Goal: Task Accomplishment & Management: Complete application form

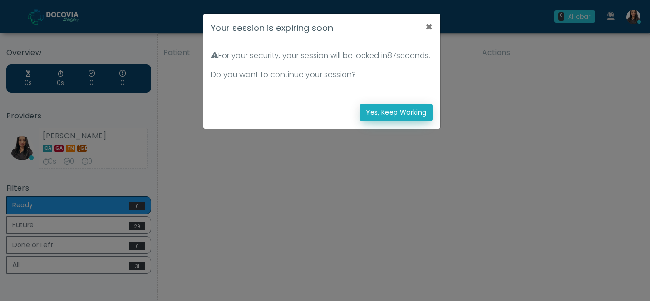
click at [411, 121] on button "Yes, Keep Working" at bounding box center [396, 113] width 73 height 18
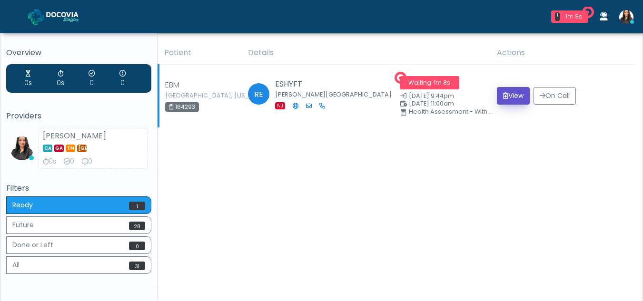
click at [508, 94] on button "View" at bounding box center [513, 96] width 33 height 18
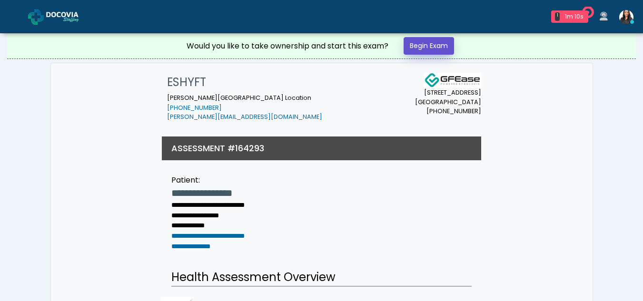
click at [421, 46] on link "Begin Exam" at bounding box center [429, 46] width 50 height 18
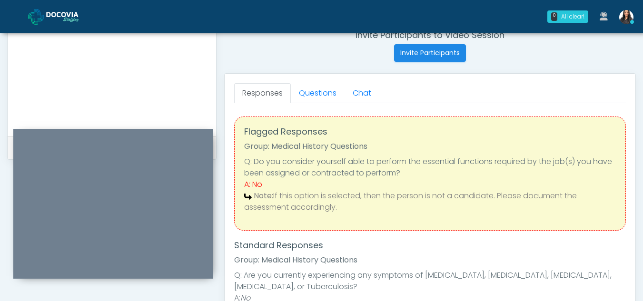
scroll to position [377, 0]
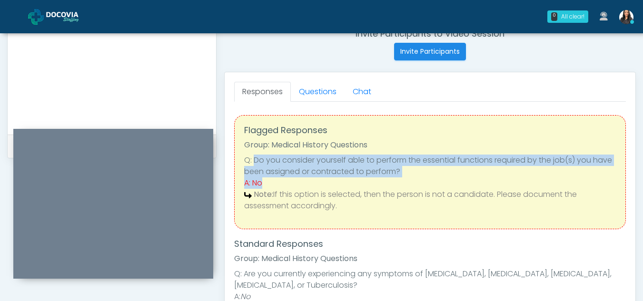
drag, startPoint x: 255, startPoint y: 158, endPoint x: 269, endPoint y: 185, distance: 31.1
click at [269, 185] on ul "Q: Do you consider yourself able to perform the essential functions required by…" at bounding box center [430, 183] width 372 height 57
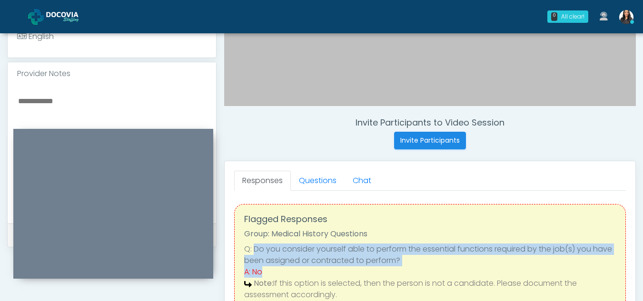
scroll to position [287, 0]
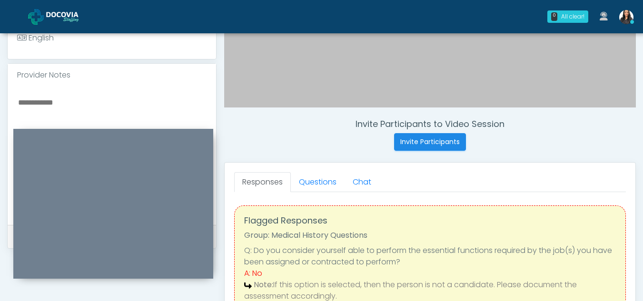
drag, startPoint x: 39, startPoint y: 89, endPoint x: 337, endPoint y: 138, distance: 302.1
click at [337, 138] on div "Invite Participants to Video Session Invite Participants" at bounding box center [430, 135] width 412 height 32
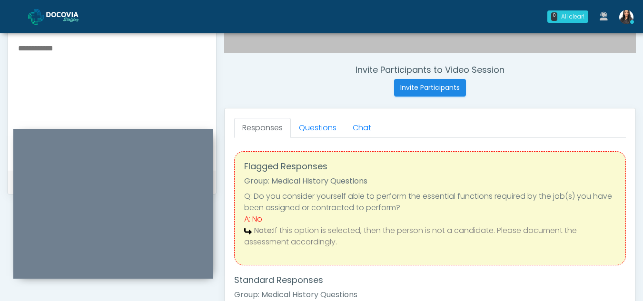
scroll to position [342, 0]
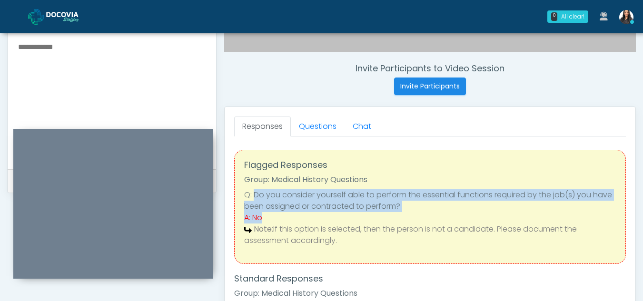
drag, startPoint x: 253, startPoint y: 192, endPoint x: 267, endPoint y: 220, distance: 31.3
click at [267, 220] on ul "Q: Do you consider yourself able to perform the essential functions required by…" at bounding box center [430, 217] width 372 height 57
copy ul "Do you consider yourself able to perform the essential functions required by th…"
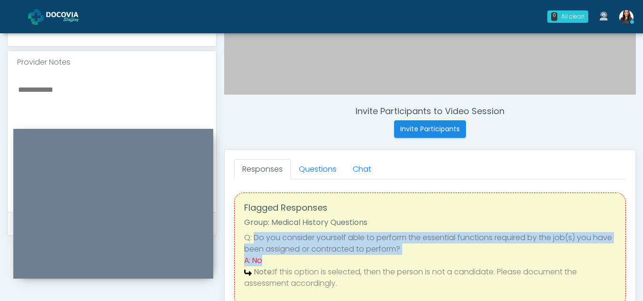
scroll to position [281, 0]
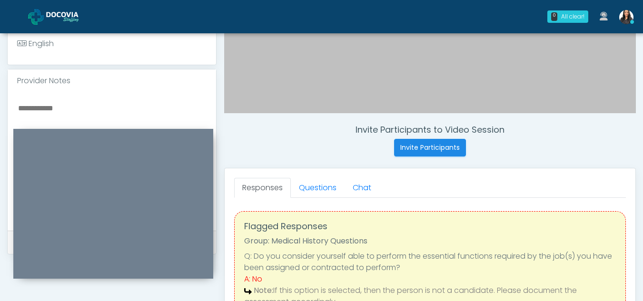
paste textarea "**********"
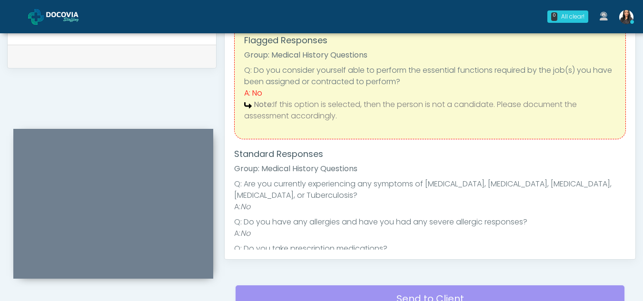
scroll to position [470, 0]
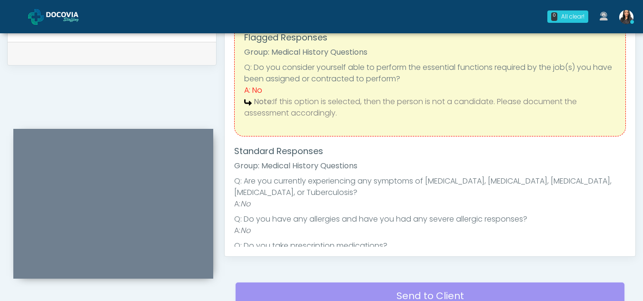
type textarea "**********"
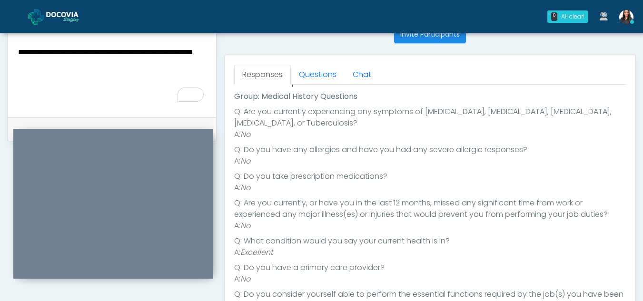
scroll to position [348, 0]
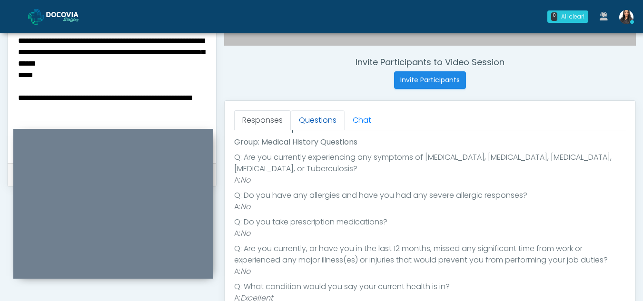
click at [323, 120] on link "Questions" at bounding box center [318, 120] width 54 height 20
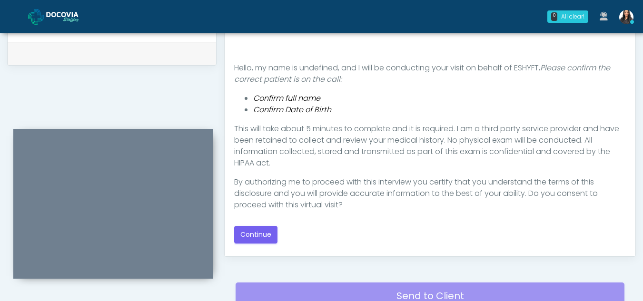
scroll to position [473, 0]
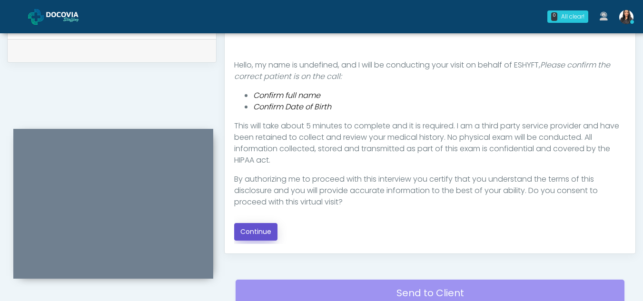
click at [270, 236] on button "Continue" at bounding box center [255, 232] width 43 height 18
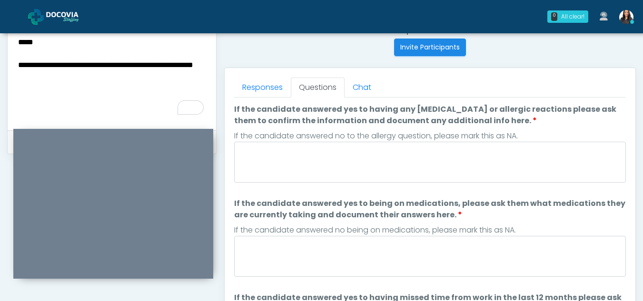
scroll to position [378, 0]
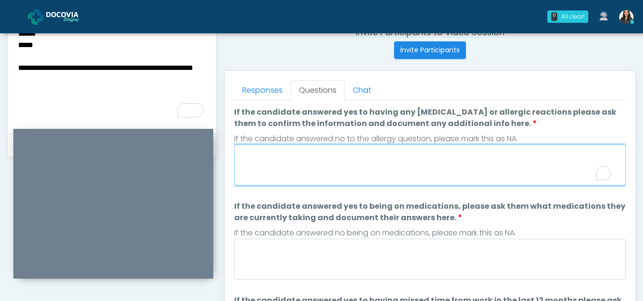
click at [308, 169] on textarea "If the candidate answered yes to having any allergies or allergic reactions ple…" at bounding box center [430, 165] width 392 height 41
type textarea "*"
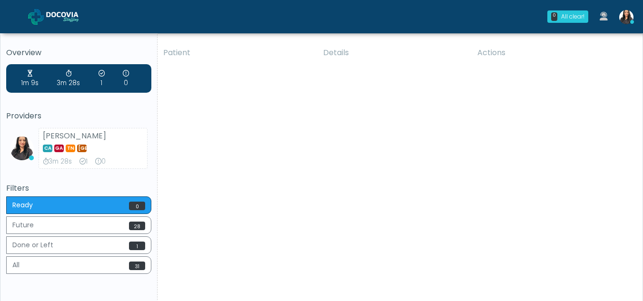
click at [360, 119] on div "Patient Details Actions EBM Philadelphia, Pennsylvania 164293 RE ESHYFT Howell …" at bounding box center [397, 176] width 478 height 271
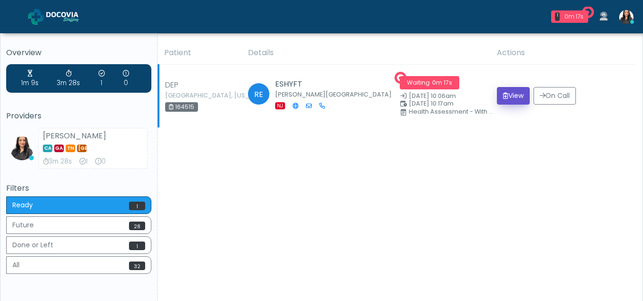
click at [505, 96] on button "View" at bounding box center [513, 96] width 33 height 18
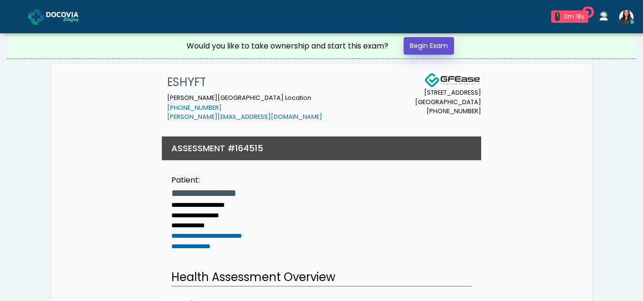
click at [418, 38] on link "Begin Exam" at bounding box center [429, 46] width 50 height 18
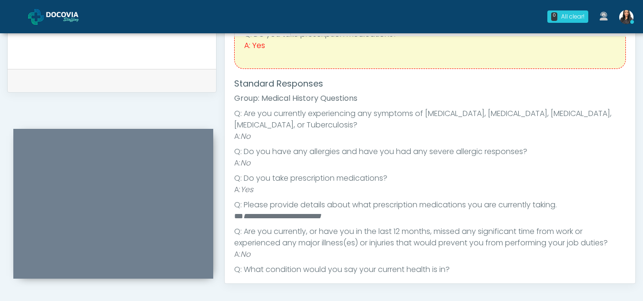
scroll to position [63, 0]
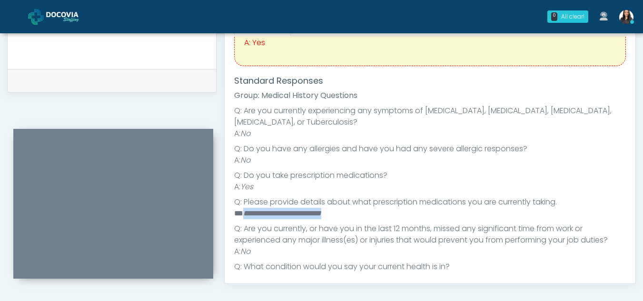
drag, startPoint x: 243, startPoint y: 214, endPoint x: 357, endPoint y: 213, distance: 113.8
click at [357, 213] on li "**********" at bounding box center [426, 213] width 385 height 11
copy em "**********"
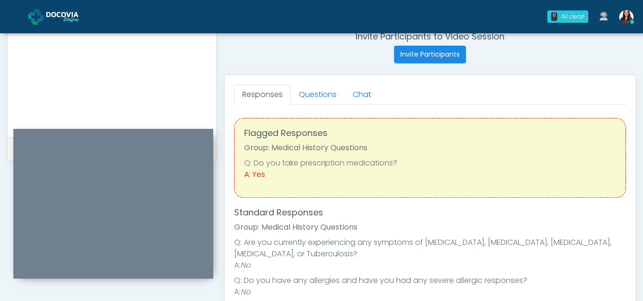
scroll to position [358, 0]
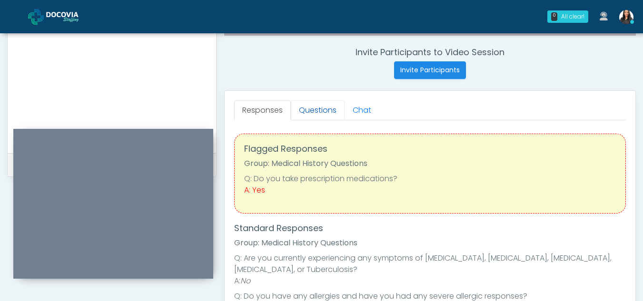
click at [330, 112] on link "Questions" at bounding box center [318, 110] width 54 height 20
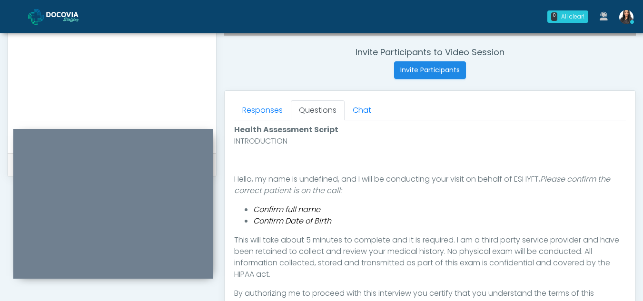
scroll to position [460, 0]
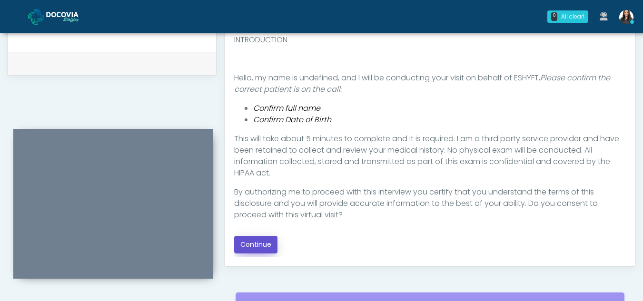
click at [265, 243] on button "Continue" at bounding box center [255, 245] width 43 height 18
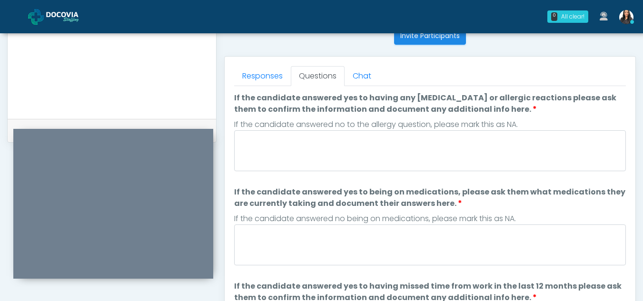
scroll to position [373, 0]
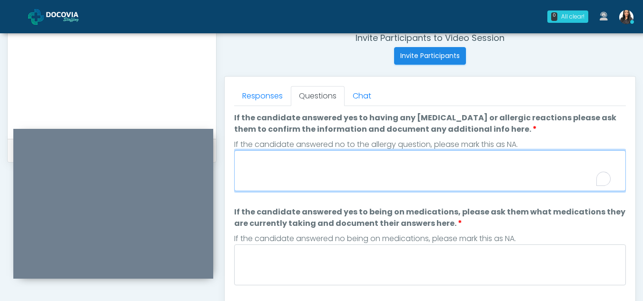
click at [330, 168] on textarea "If the candidate answered yes to having any allergies or allergic reactions ple…" at bounding box center [430, 170] width 392 height 41
type textarea "**"
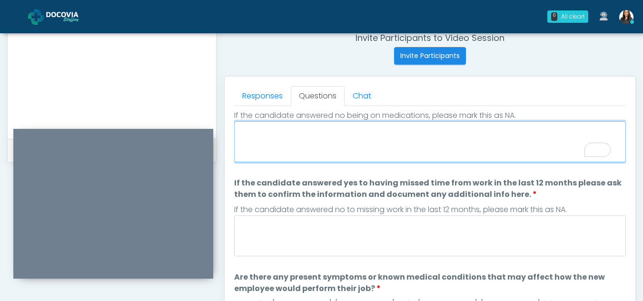
scroll to position [123, 0]
paste textarea "**********"
type textarea "**********"
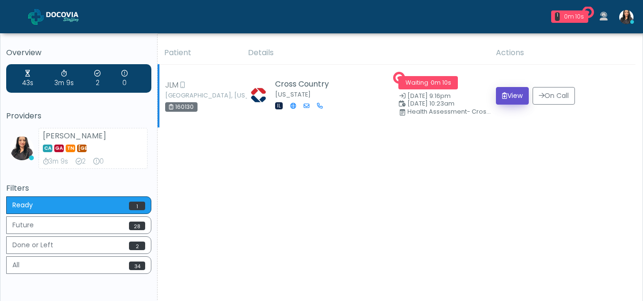
click at [515, 96] on button "View" at bounding box center [512, 96] width 33 height 18
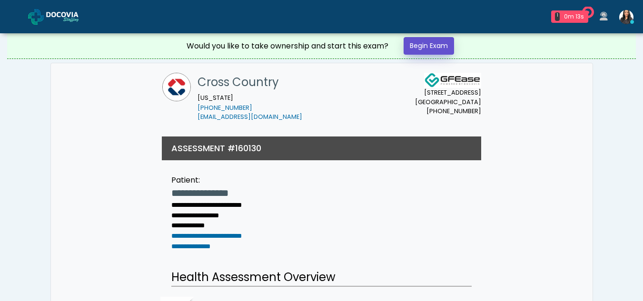
click at [440, 45] on link "Begin Exam" at bounding box center [429, 46] width 50 height 18
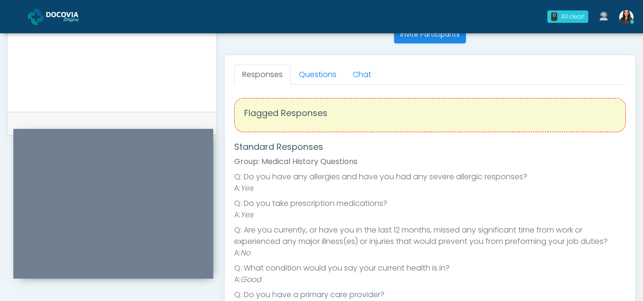
scroll to position [383, 0]
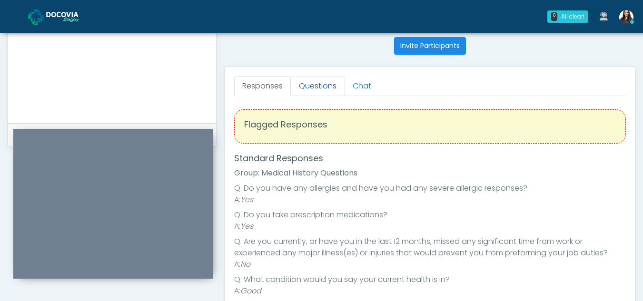
click at [320, 80] on link "Questions" at bounding box center [318, 86] width 54 height 20
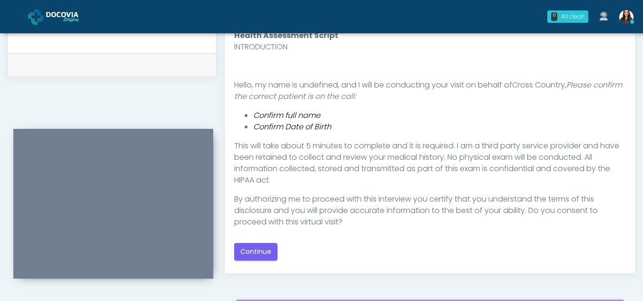
scroll to position [457, 0]
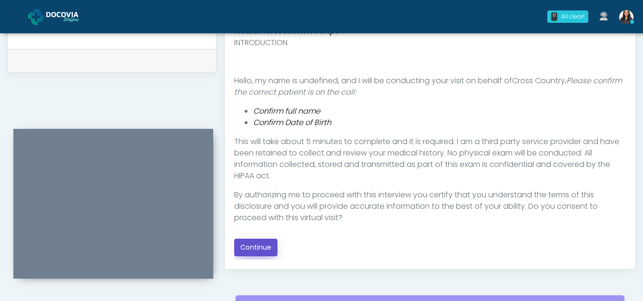
click at [252, 249] on button "Continue" at bounding box center [255, 248] width 43 height 18
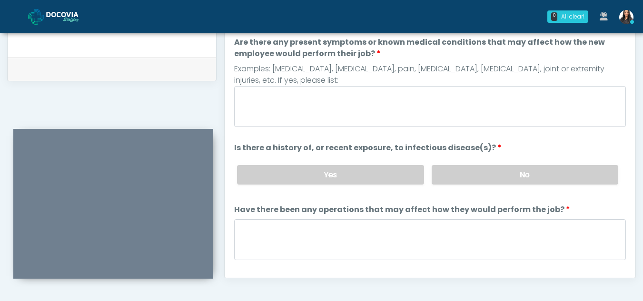
scroll to position [421, 0]
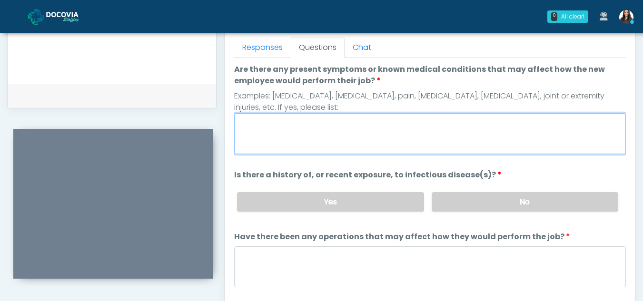
click at [299, 137] on textarea "Are there any present symptoms or known medical conditions that may affect how …" at bounding box center [430, 133] width 392 height 41
type textarea "**"
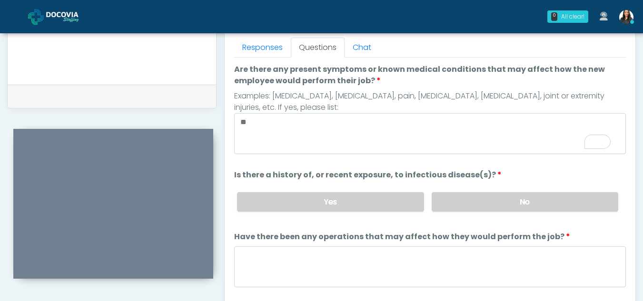
scroll to position [33, 0]
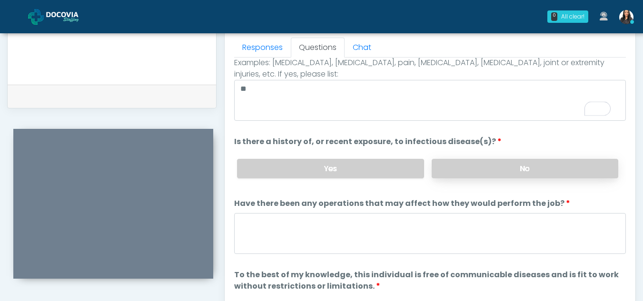
click at [485, 172] on label "No" at bounding box center [525, 169] width 187 height 20
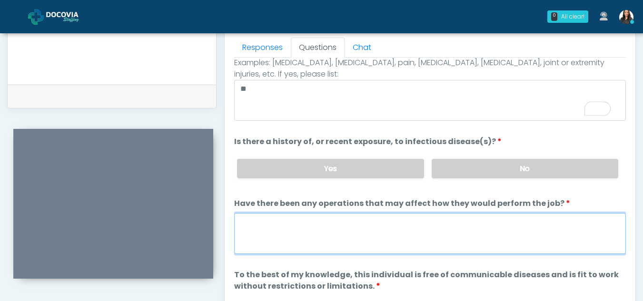
click at [323, 239] on textarea "Have there been any operations that may affect how they would perform the job?" at bounding box center [430, 233] width 392 height 41
type textarea "**"
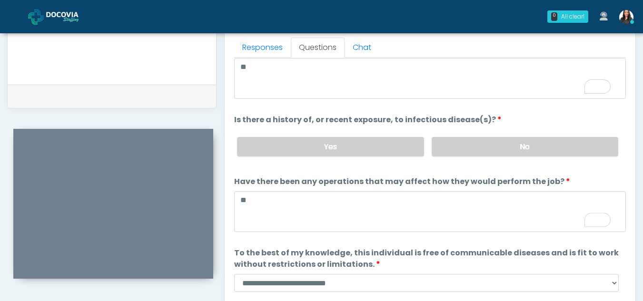
scroll to position [81, 0]
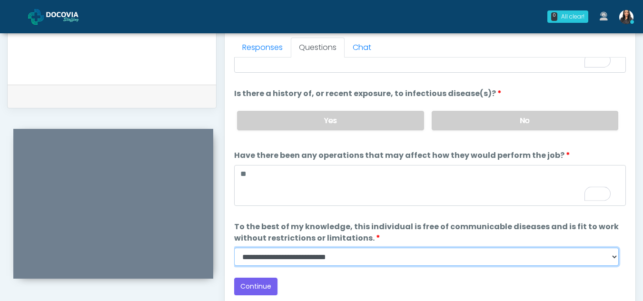
click at [616, 257] on select "**********" at bounding box center [426, 257] width 385 height 18
select select "******"
click at [234, 248] on select "**********" at bounding box center [426, 257] width 385 height 18
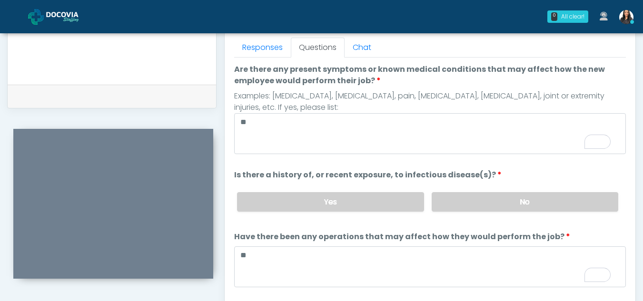
scroll to position [0, 0]
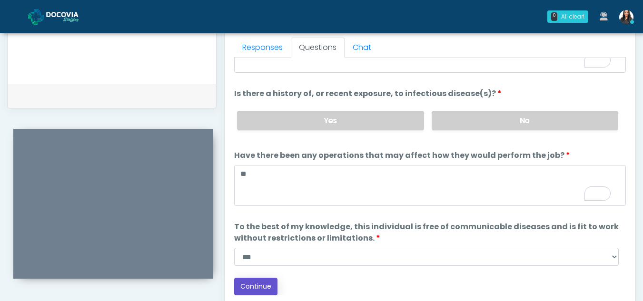
click at [251, 284] on button "Continue" at bounding box center [255, 287] width 43 height 18
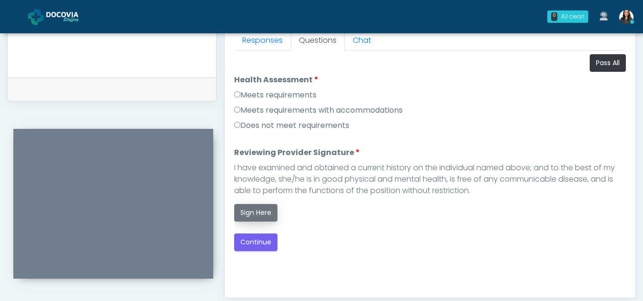
click at [262, 209] on button "Sign Here" at bounding box center [255, 213] width 43 height 18
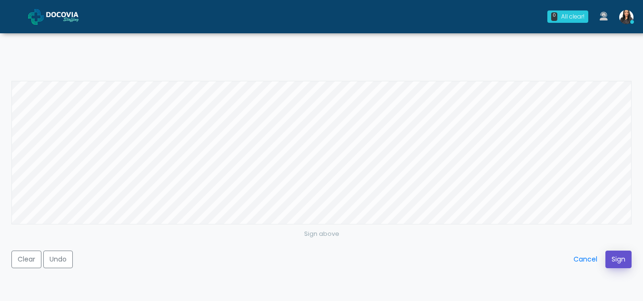
click at [613, 258] on button "Sign" at bounding box center [619, 260] width 26 height 18
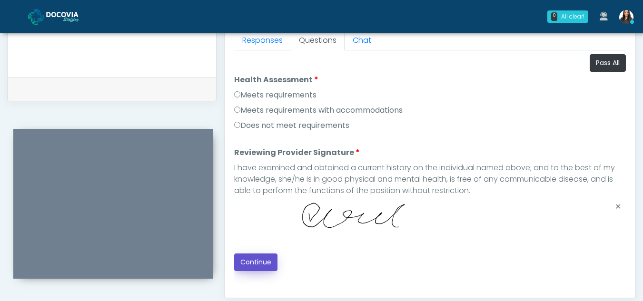
click at [253, 261] on button "Continue" at bounding box center [255, 263] width 43 height 18
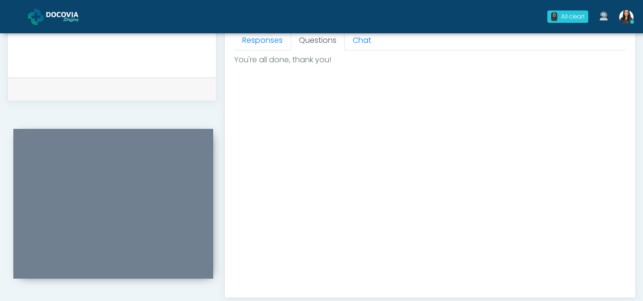
scroll to position [571, 0]
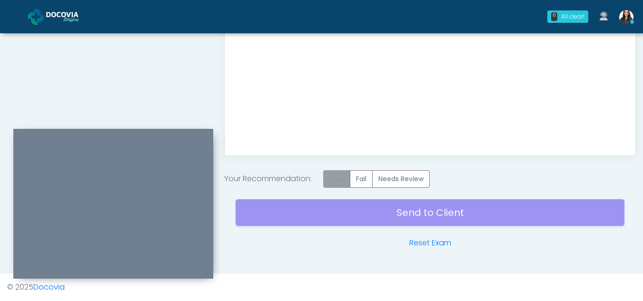
click at [342, 180] on label "Pass" at bounding box center [336, 179] width 27 height 18
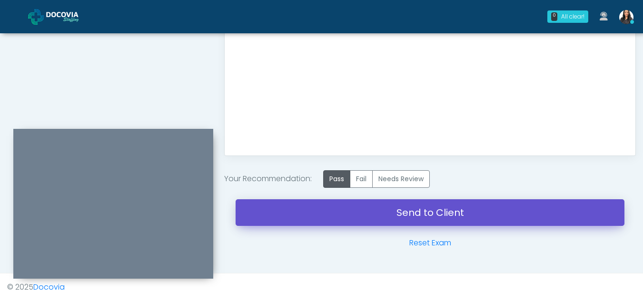
click at [429, 206] on link "Send to Client" at bounding box center [430, 212] width 389 height 27
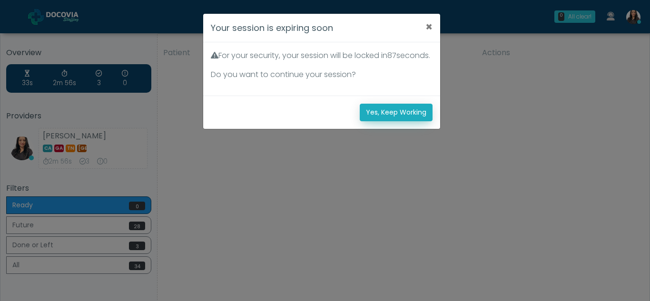
click at [387, 121] on button "Yes, Keep Working" at bounding box center [396, 113] width 73 height 18
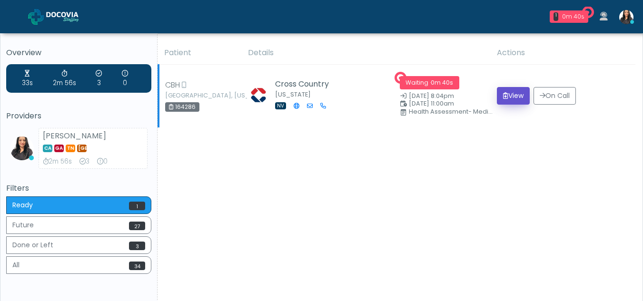
click at [517, 99] on button "View" at bounding box center [513, 96] width 33 height 18
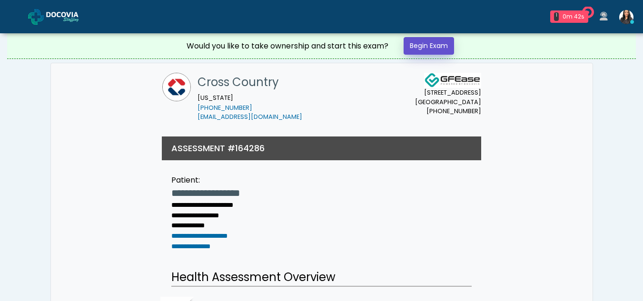
click at [446, 47] on link "Begin Exam" at bounding box center [429, 46] width 50 height 18
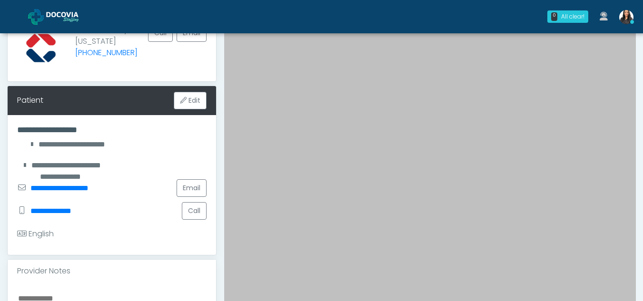
scroll to position [89, 0]
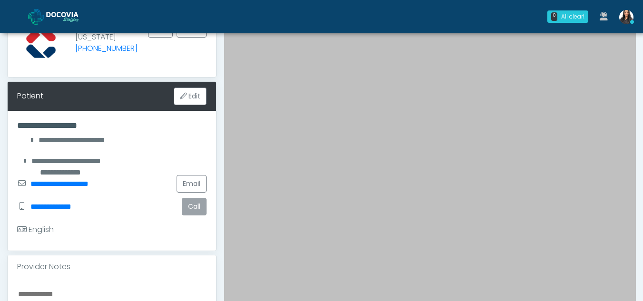
click at [197, 203] on button "Call" at bounding box center [194, 207] width 25 height 18
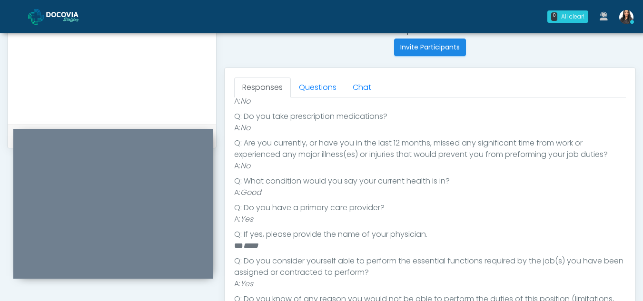
scroll to position [380, 0]
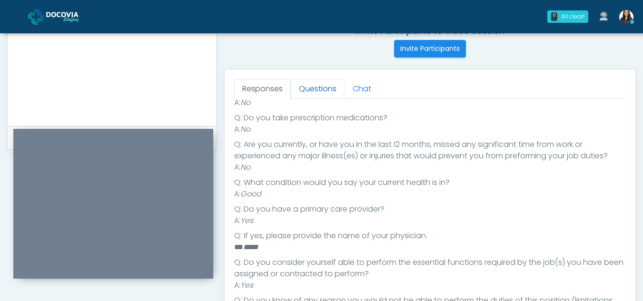
click at [320, 84] on link "Questions" at bounding box center [318, 89] width 54 height 20
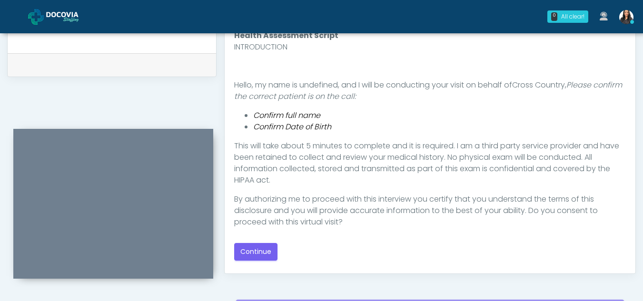
scroll to position [470, 0]
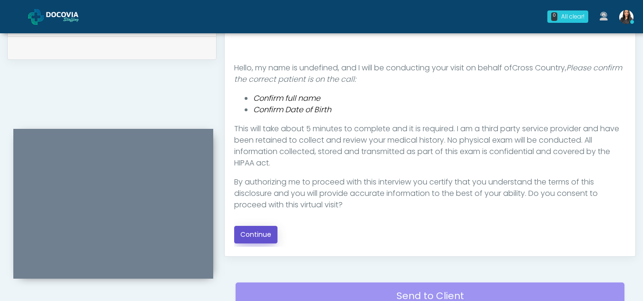
click at [255, 234] on button "Continue" at bounding box center [255, 235] width 43 height 18
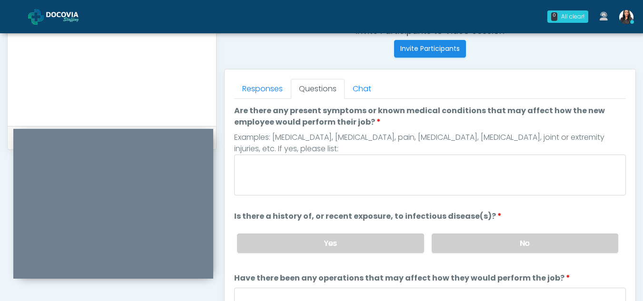
scroll to position [378, 0]
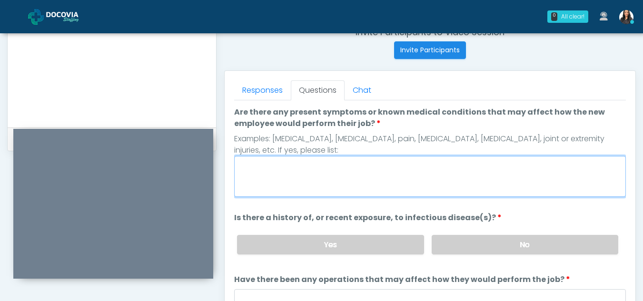
click at [288, 175] on textarea "Are there any present symptoms or known medical conditions that may affect how …" at bounding box center [430, 176] width 392 height 41
type textarea "**"
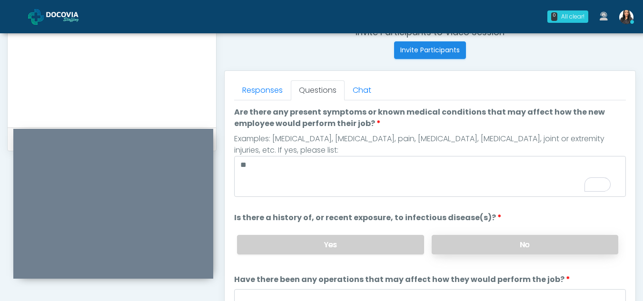
click at [546, 245] on label "No" at bounding box center [525, 245] width 187 height 20
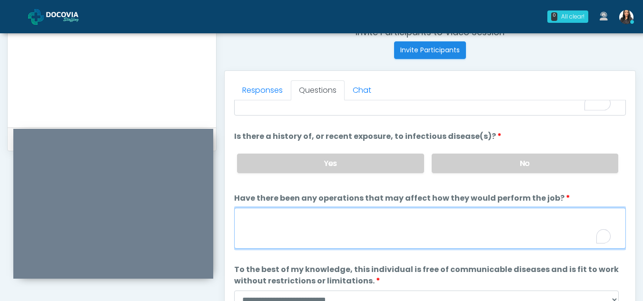
click at [290, 228] on textarea "Have there been any operations that may affect how they would perform the job?" at bounding box center [430, 228] width 392 height 41
type textarea "**"
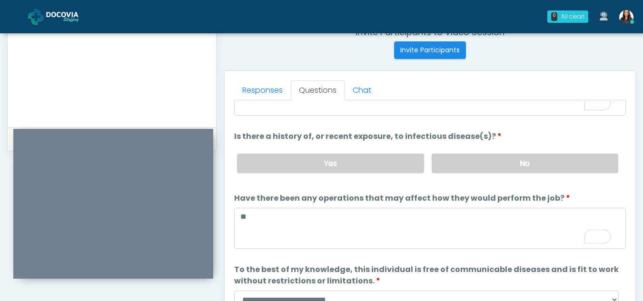
scroll to position [540, 0]
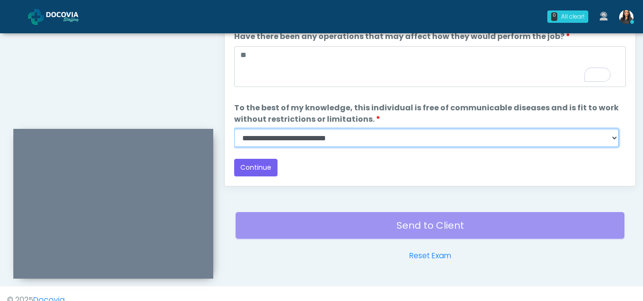
click at [611, 139] on select "**********" at bounding box center [426, 138] width 385 height 18
select select "******"
click at [234, 129] on select "**********" at bounding box center [426, 138] width 385 height 18
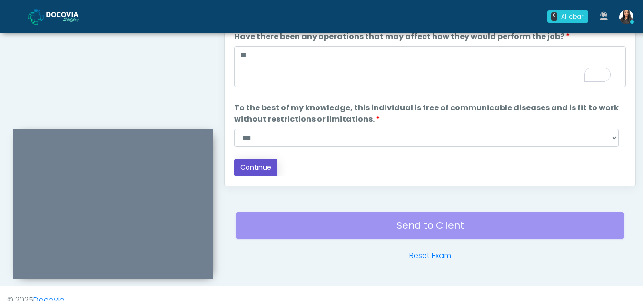
click at [258, 161] on button "Continue" at bounding box center [255, 168] width 43 height 18
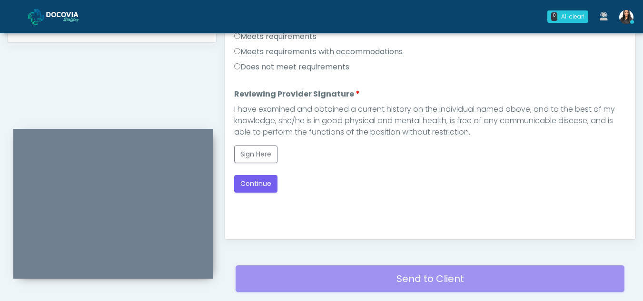
scroll to position [436, 0]
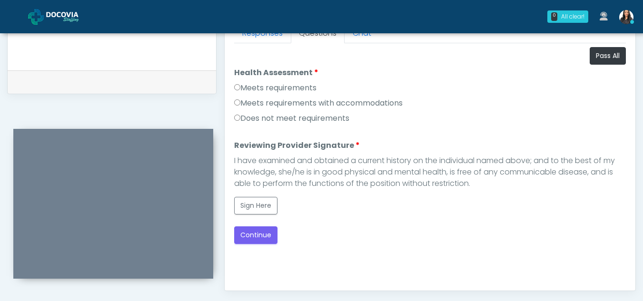
click at [239, 92] on label "Meets requirements" at bounding box center [275, 87] width 82 height 11
click at [256, 206] on button "Sign Here" at bounding box center [255, 206] width 43 height 18
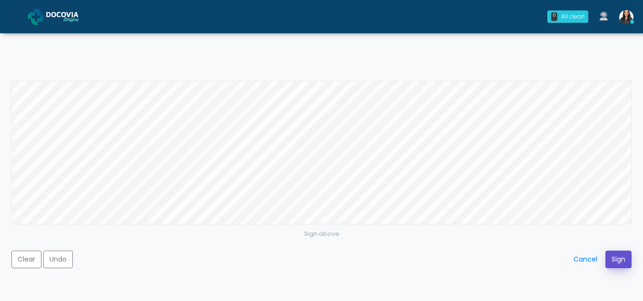
click at [618, 262] on button "Sign" at bounding box center [619, 260] width 26 height 18
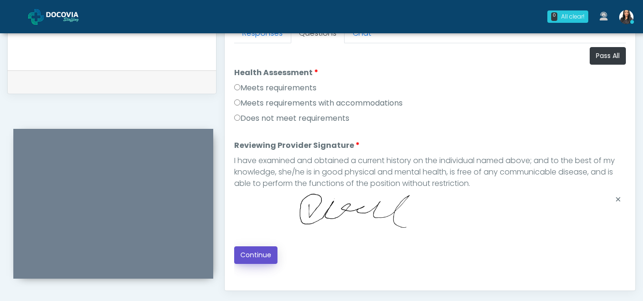
click at [265, 255] on button "Continue" at bounding box center [255, 256] width 43 height 18
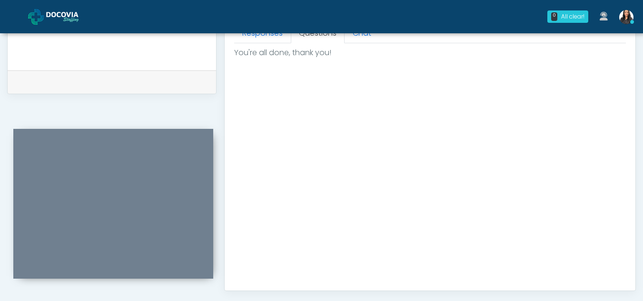
scroll to position [571, 0]
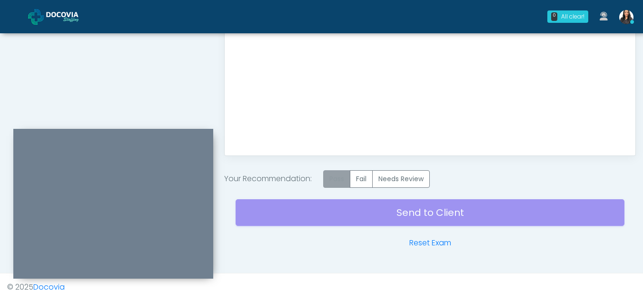
click at [341, 182] on label "Pass" at bounding box center [336, 179] width 27 height 18
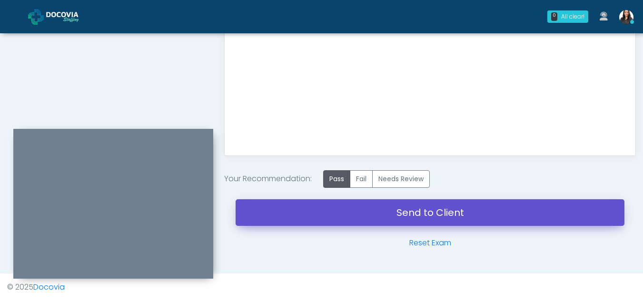
click at [423, 213] on link "Send to Client" at bounding box center [430, 212] width 389 height 27
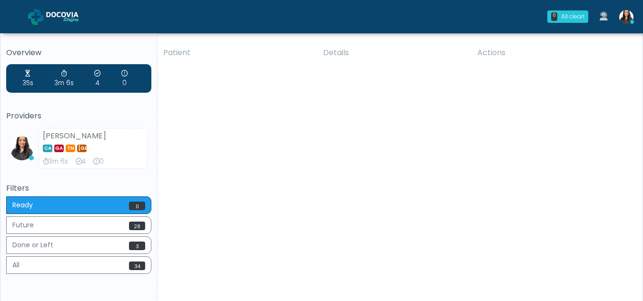
click at [364, 178] on div "Patient Details Actions CBH Carmichael, California 164286 Cross Country Nevada …" at bounding box center [397, 176] width 478 height 271
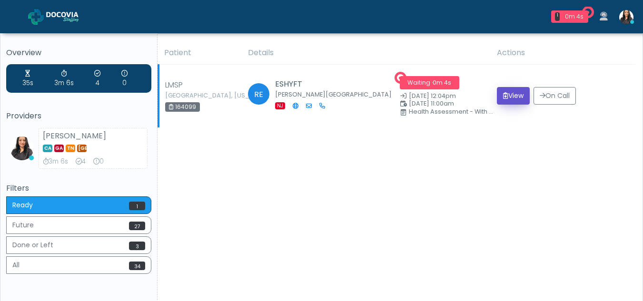
click at [513, 95] on button "View" at bounding box center [513, 96] width 33 height 18
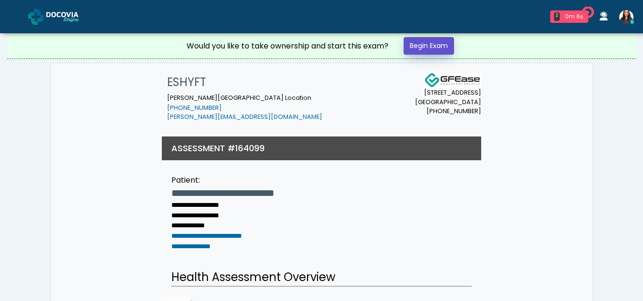
click at [424, 42] on link "Begin Exam" at bounding box center [429, 46] width 50 height 18
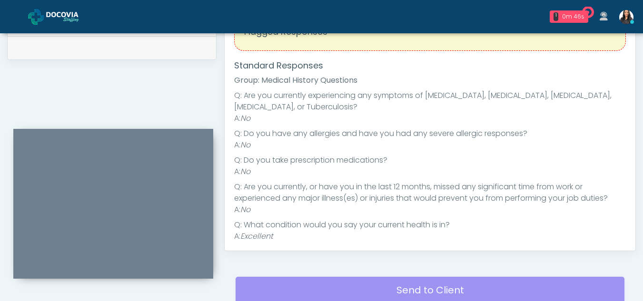
scroll to position [374, 0]
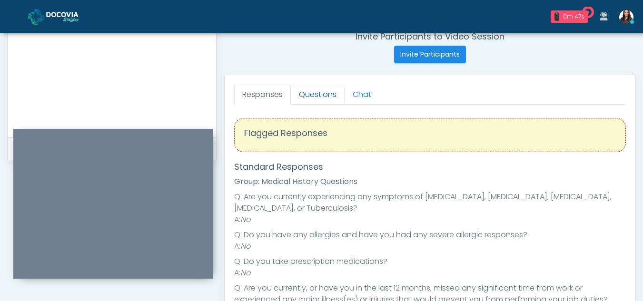
click at [318, 102] on link "Questions" at bounding box center [318, 95] width 54 height 20
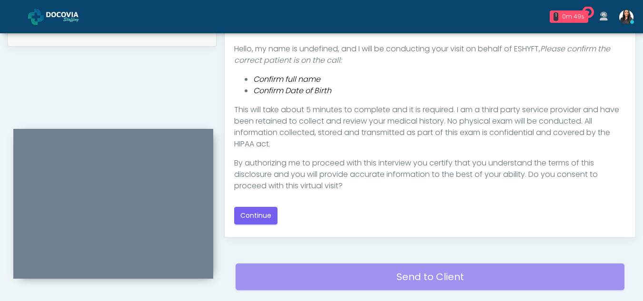
scroll to position [502, 0]
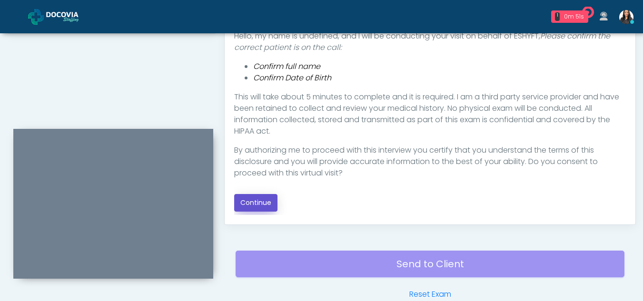
click at [261, 204] on button "Continue" at bounding box center [255, 203] width 43 height 18
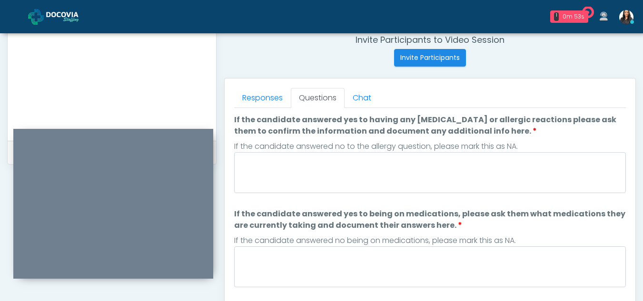
scroll to position [369, 0]
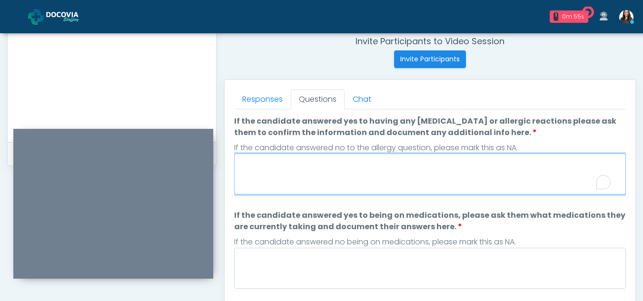
click at [342, 168] on textarea "If the candidate answered yes to having any allergies or allergic reactions ple…" at bounding box center [430, 174] width 392 height 41
type textarea "**"
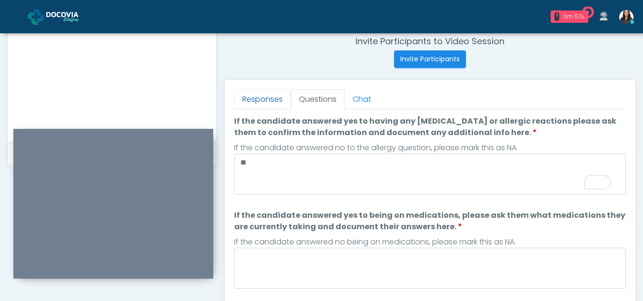
click at [276, 99] on link "Responses" at bounding box center [262, 99] width 57 height 20
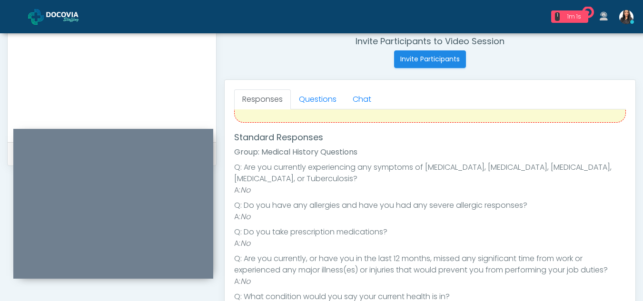
scroll to position [0, 0]
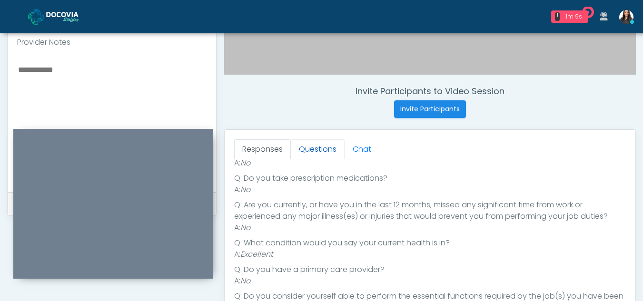
click at [327, 152] on link "Questions" at bounding box center [318, 149] width 54 height 20
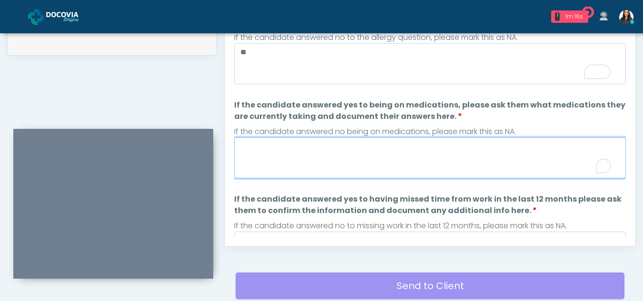
click at [310, 165] on textarea "If the candidate answered yes to being on medications, please ask them what med…" at bounding box center [430, 158] width 392 height 41
type textarea "*"
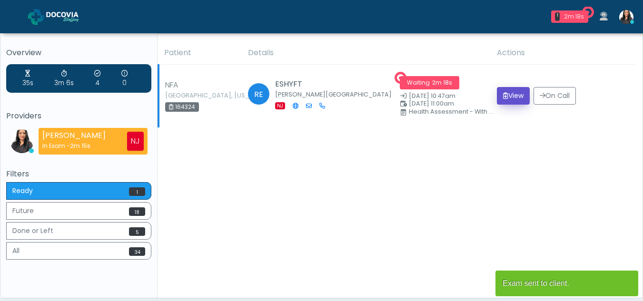
click at [514, 98] on button "View" at bounding box center [513, 96] width 33 height 18
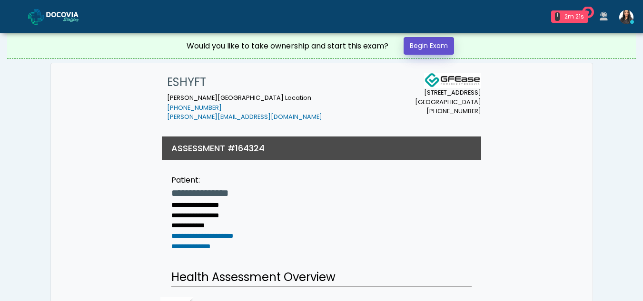
click at [430, 47] on link "Begin Exam" at bounding box center [429, 46] width 50 height 18
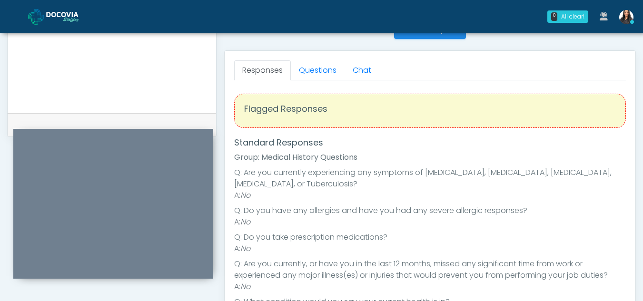
scroll to position [397, 0]
click at [331, 70] on link "Questions" at bounding box center [318, 72] width 54 height 20
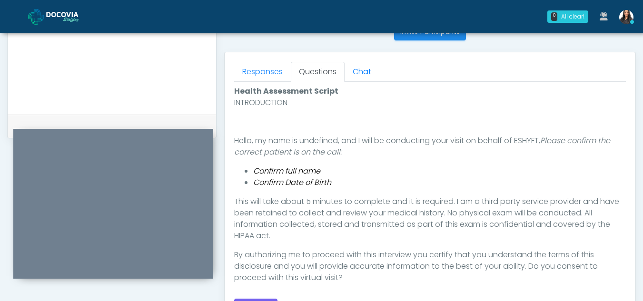
scroll to position [457, 0]
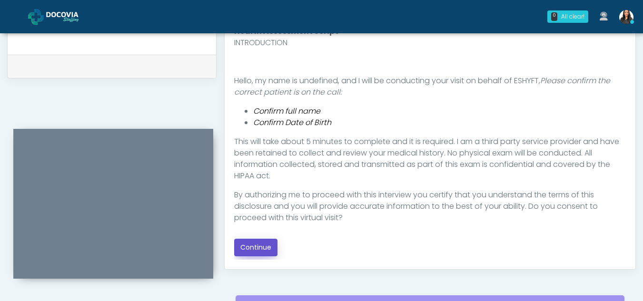
click at [268, 247] on button "Continue" at bounding box center [255, 248] width 43 height 18
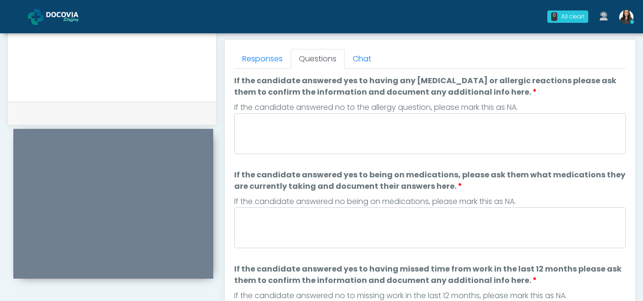
scroll to position [406, 0]
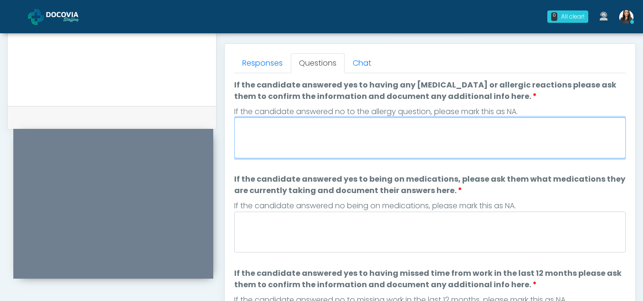
click at [319, 128] on textarea "If the candidate answered yes to having any [MEDICAL_DATA] or allergic reaction…" at bounding box center [430, 138] width 392 height 41
type textarea "**"
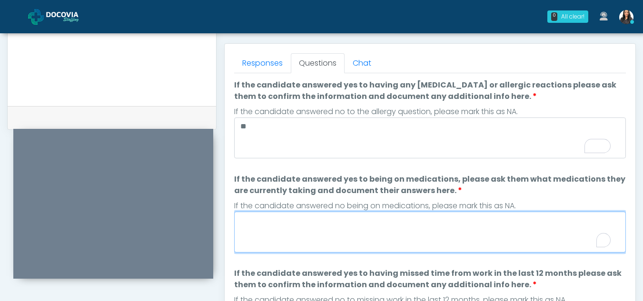
click at [322, 241] on textarea "If the candidate answered yes to being on medications, please ask them what med…" at bounding box center [430, 232] width 392 height 41
type textarea "*"
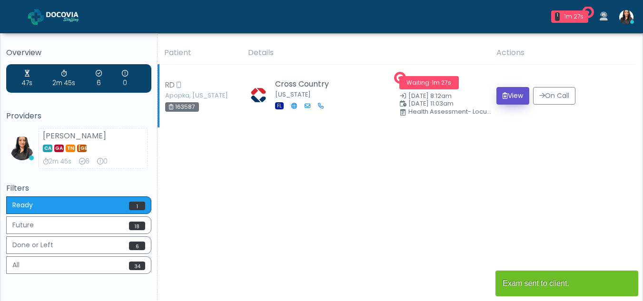
click at [514, 91] on button "View" at bounding box center [513, 96] width 33 height 18
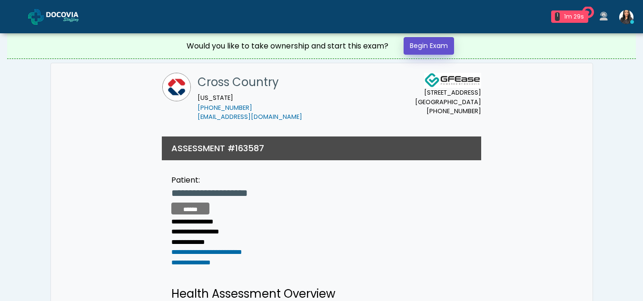
click at [430, 42] on link "Begin Exam" at bounding box center [429, 46] width 50 height 18
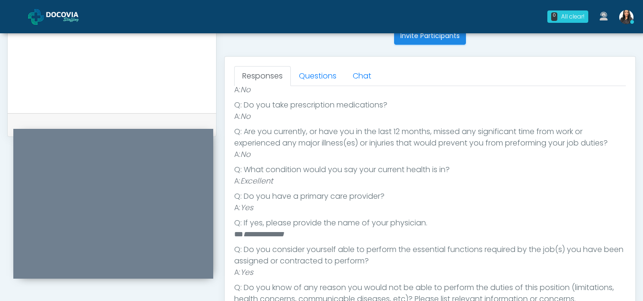
scroll to position [390, 0]
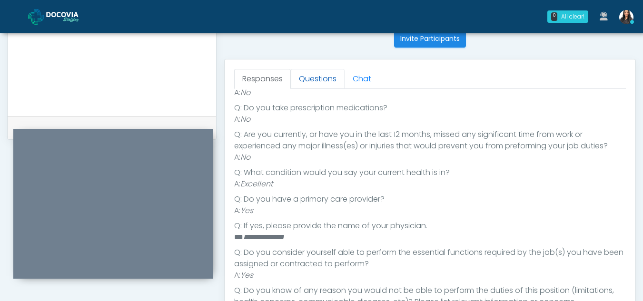
click at [320, 78] on link "Questions" at bounding box center [318, 79] width 54 height 20
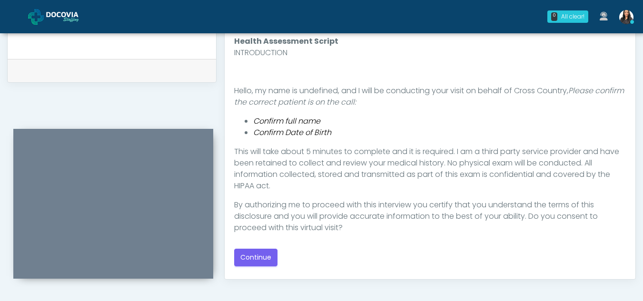
scroll to position [448, 0]
click at [255, 256] on button "Continue" at bounding box center [255, 257] width 43 height 18
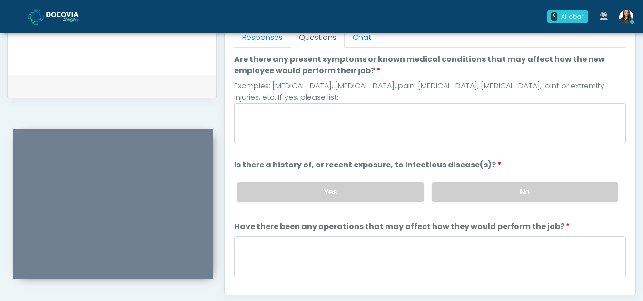
scroll to position [417, 0]
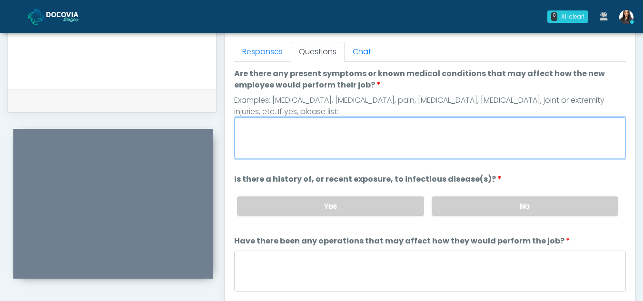
click at [293, 134] on textarea "Are there any present symptoms or known medical conditions that may affect how …" at bounding box center [430, 138] width 392 height 41
type textarea "**"
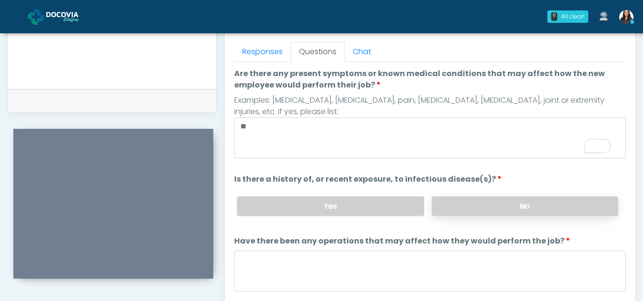
click at [496, 211] on label "No" at bounding box center [525, 207] width 187 height 20
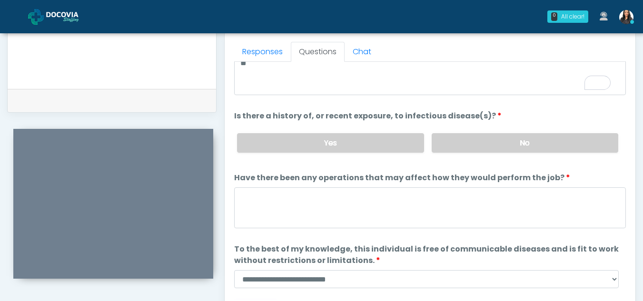
scroll to position [81, 0]
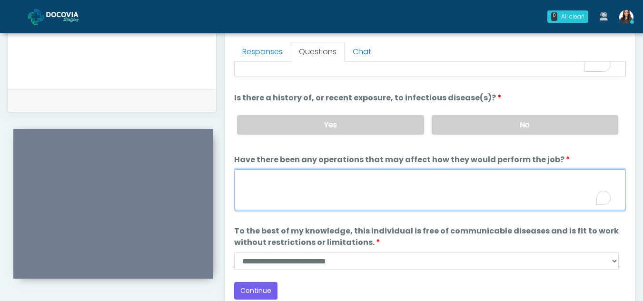
click at [295, 192] on textarea "Have there been any operations that may affect how they would perform the job?" at bounding box center [430, 189] width 392 height 41
type textarea "**"
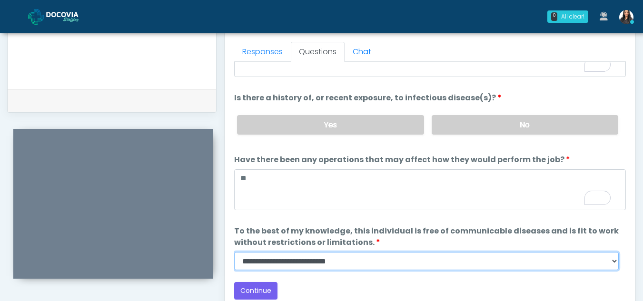
click at [613, 268] on select "**********" at bounding box center [426, 261] width 385 height 18
select select "******"
click at [234, 252] on select "**********" at bounding box center [426, 261] width 385 height 18
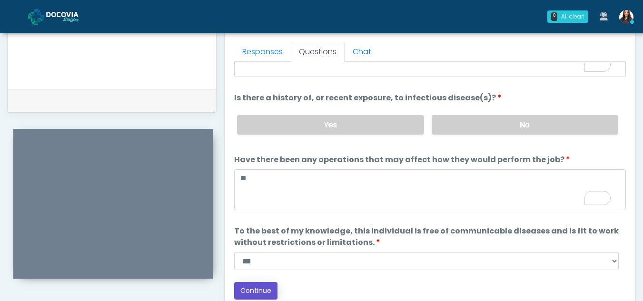
click at [264, 291] on button "Continue" at bounding box center [255, 291] width 43 height 18
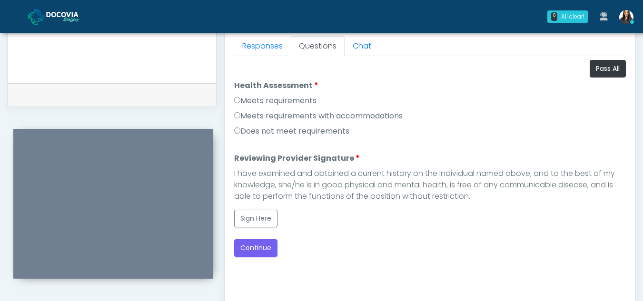
scroll to position [406, 0]
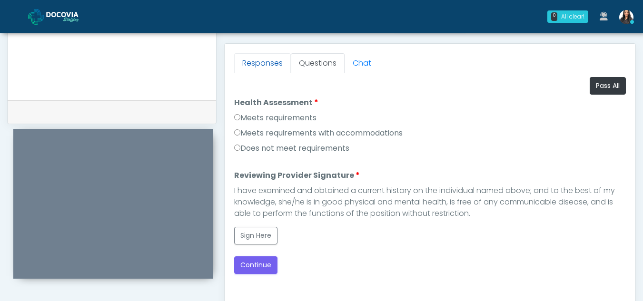
click at [261, 60] on link "Responses" at bounding box center [262, 63] width 57 height 20
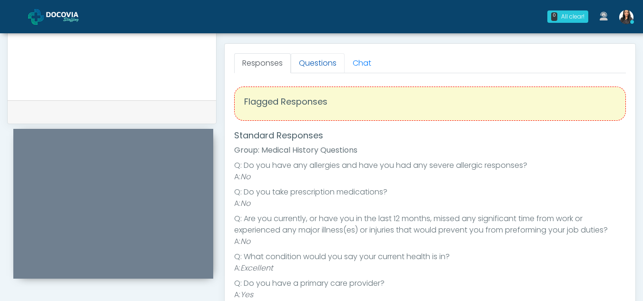
click at [309, 58] on link "Questions" at bounding box center [318, 63] width 54 height 20
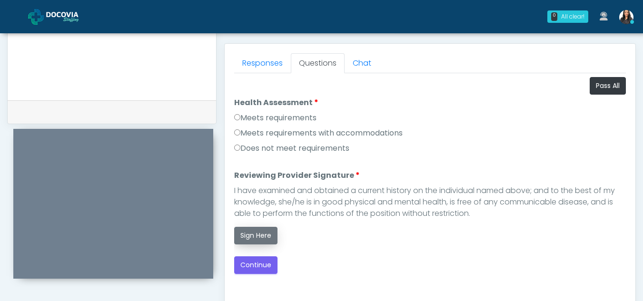
click at [262, 233] on button "Sign Here" at bounding box center [255, 236] width 43 height 18
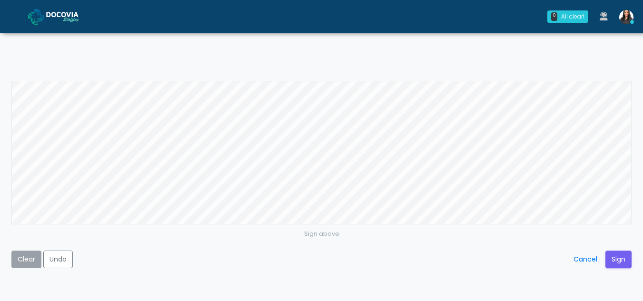
click at [23, 263] on button "Clear" at bounding box center [26, 260] width 30 height 18
click at [617, 252] on button "Sign" at bounding box center [619, 260] width 26 height 18
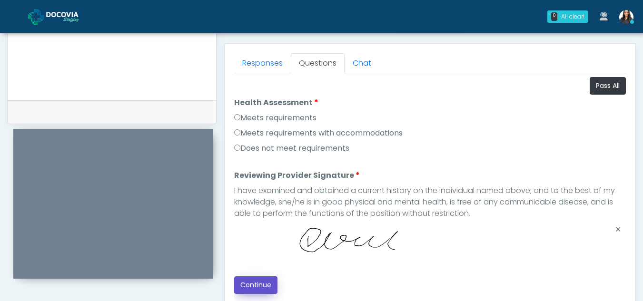
click at [258, 288] on button "Continue" at bounding box center [255, 286] width 43 height 18
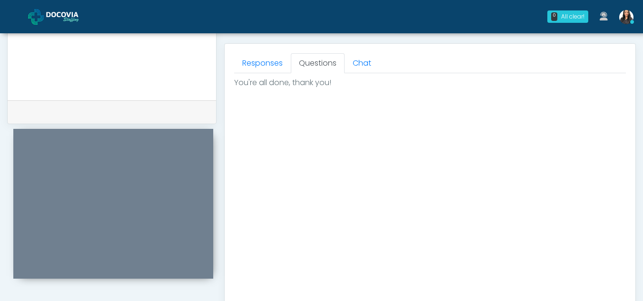
scroll to position [571, 0]
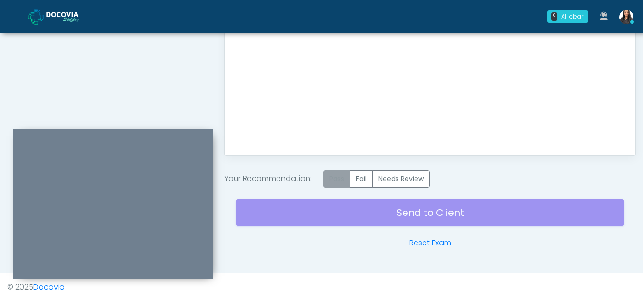
click at [328, 174] on label "Pass" at bounding box center [336, 179] width 27 height 18
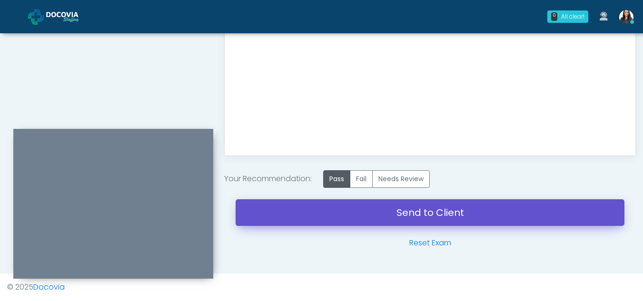
click at [423, 215] on link "Send to Client" at bounding box center [430, 212] width 389 height 27
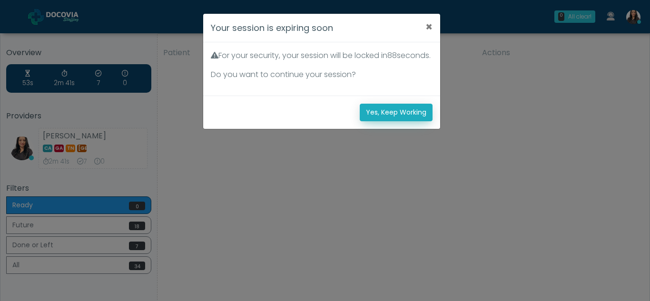
click at [413, 121] on button "Yes, Keep Working" at bounding box center [396, 113] width 73 height 18
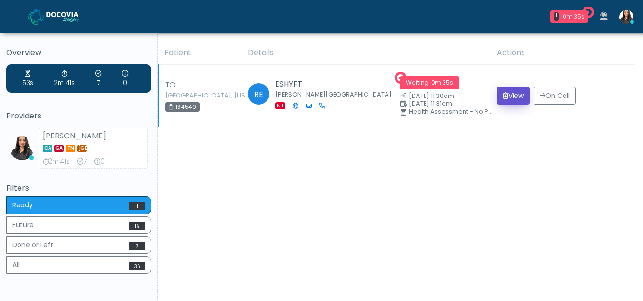
click at [517, 97] on button "View" at bounding box center [513, 96] width 33 height 18
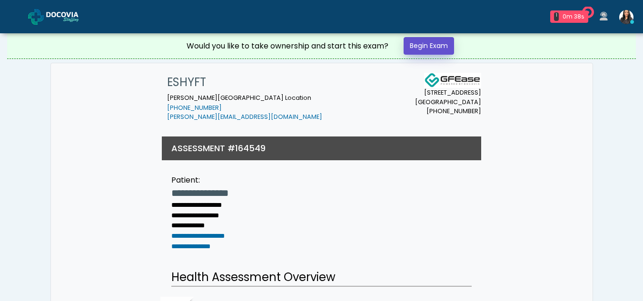
click at [426, 45] on link "Begin Exam" at bounding box center [429, 46] width 50 height 18
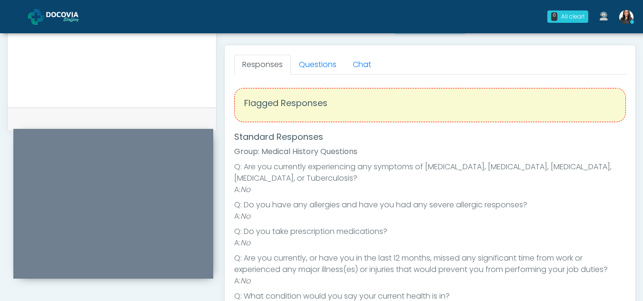
scroll to position [338, 0]
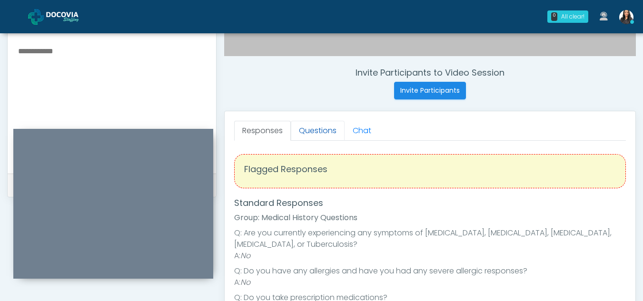
click at [309, 128] on link "Questions" at bounding box center [318, 131] width 54 height 20
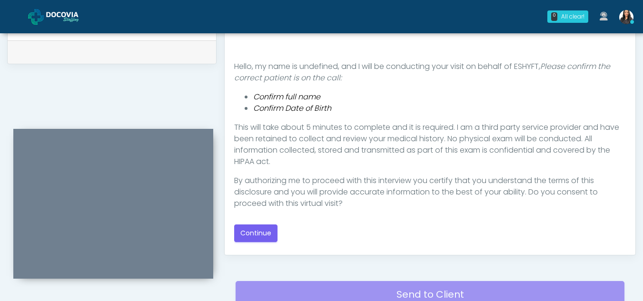
scroll to position [487, 0]
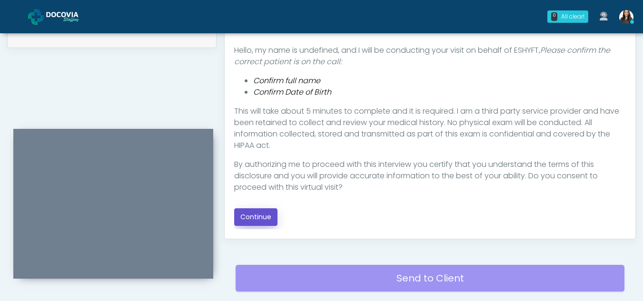
click at [263, 215] on button "Continue" at bounding box center [255, 218] width 43 height 18
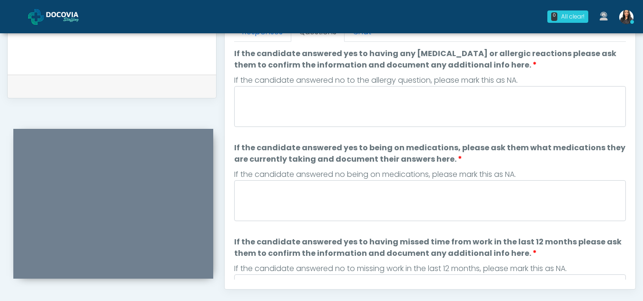
scroll to position [397, 0]
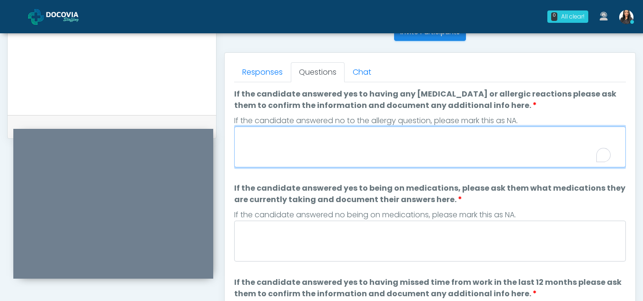
click at [353, 160] on textarea "If the candidate answered yes to having any allergies or allergic reactions ple…" at bounding box center [430, 147] width 392 height 41
type textarea "**"
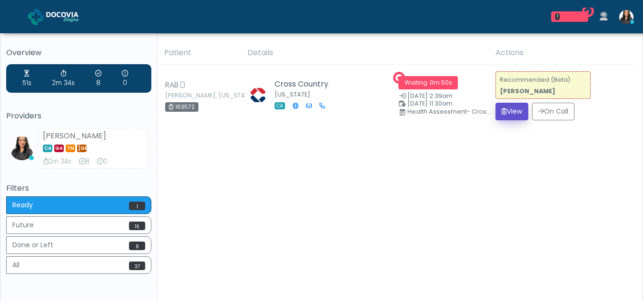
click at [512, 110] on button "View" at bounding box center [512, 112] width 33 height 18
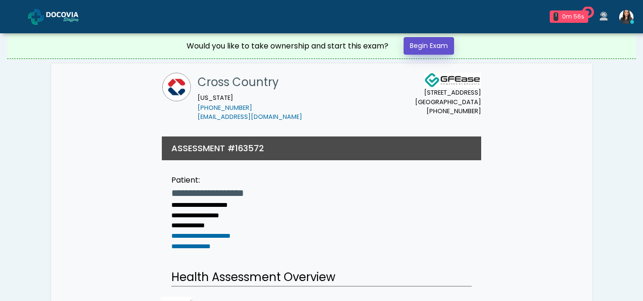
click at [438, 41] on link "Begin Exam" at bounding box center [429, 46] width 50 height 18
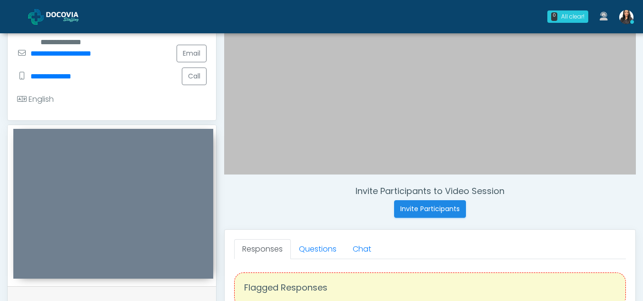
scroll to position [200, 0]
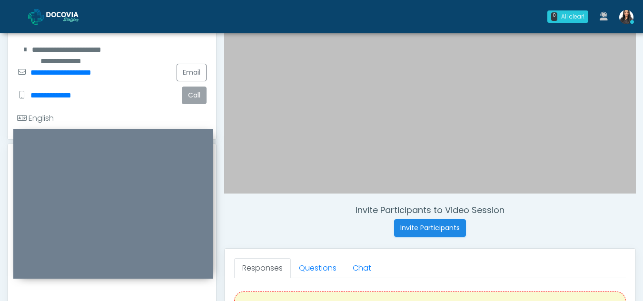
click at [192, 93] on button "Call" at bounding box center [194, 96] width 25 height 18
click at [194, 89] on button "Call" at bounding box center [194, 96] width 25 height 18
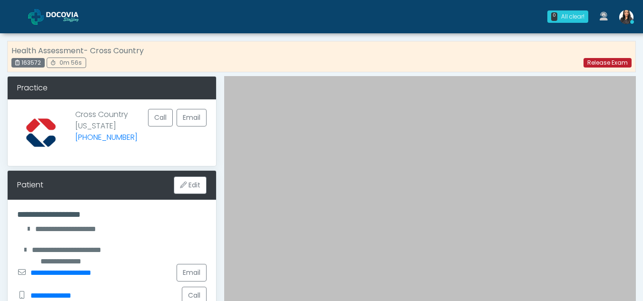
click at [609, 61] on link "Release Exam" at bounding box center [608, 63] width 48 height 10
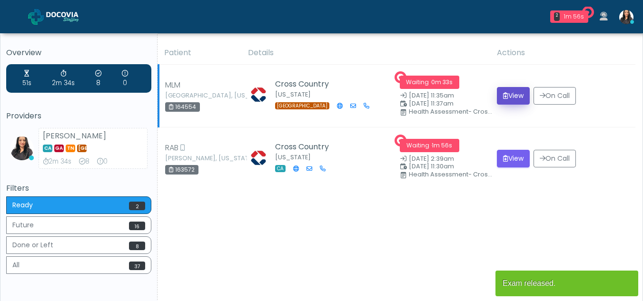
click at [510, 91] on button "View" at bounding box center [513, 96] width 33 height 18
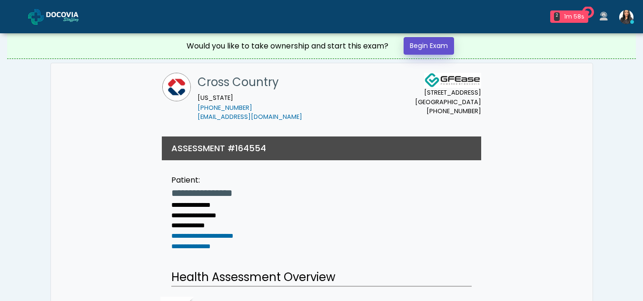
click at [434, 43] on link "Begin Exam" at bounding box center [429, 46] width 50 height 18
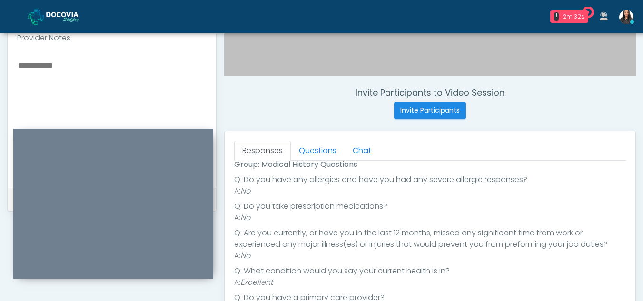
scroll to position [307, 0]
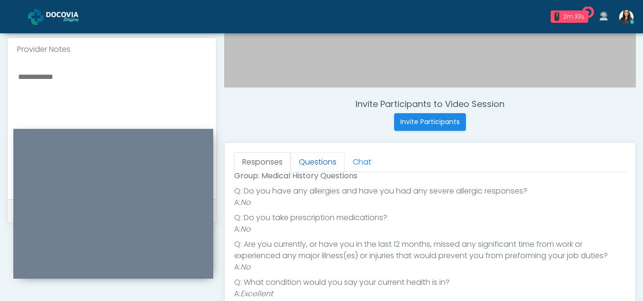
click at [314, 161] on link "Questions" at bounding box center [318, 162] width 54 height 20
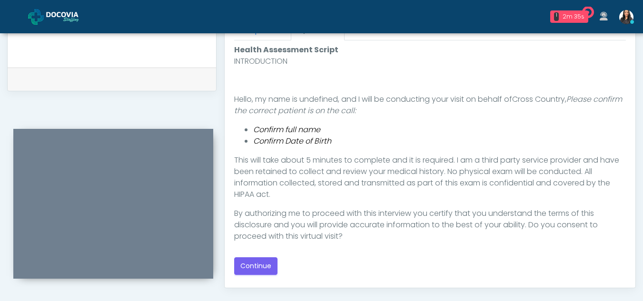
scroll to position [458, 0]
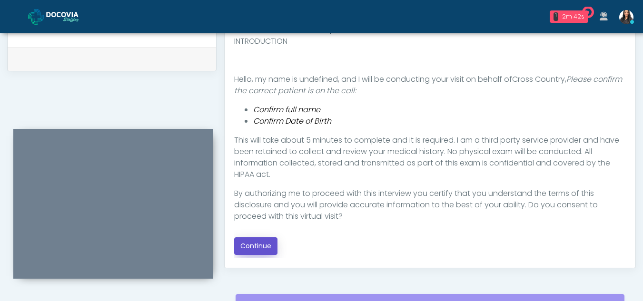
click at [251, 241] on button "Continue" at bounding box center [255, 247] width 43 height 18
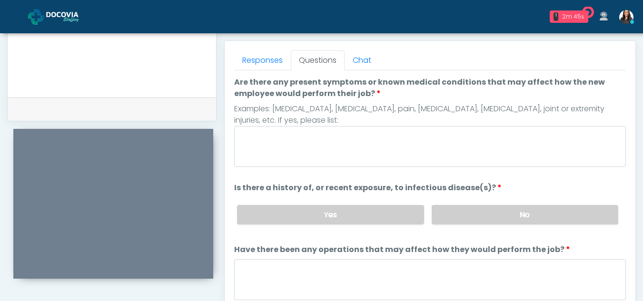
scroll to position [407, 0]
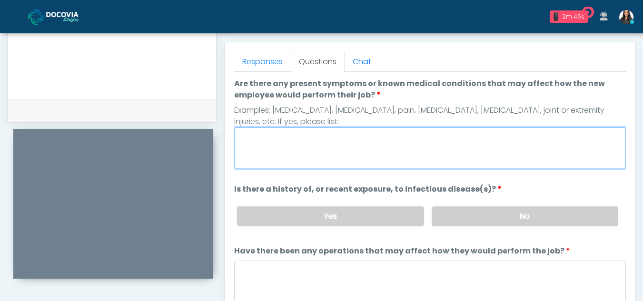
click at [320, 159] on textarea "Are there any present symptoms or known medical conditions that may affect how …" at bounding box center [430, 148] width 392 height 41
type textarea "**"
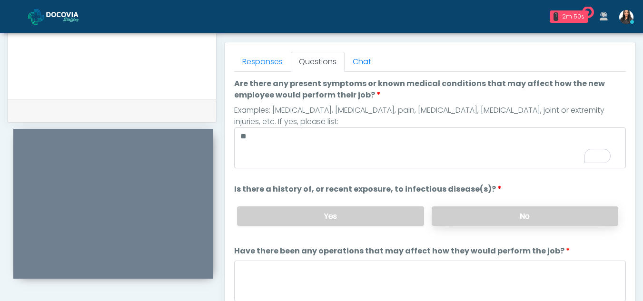
click at [527, 217] on label "No" at bounding box center [525, 217] width 187 height 20
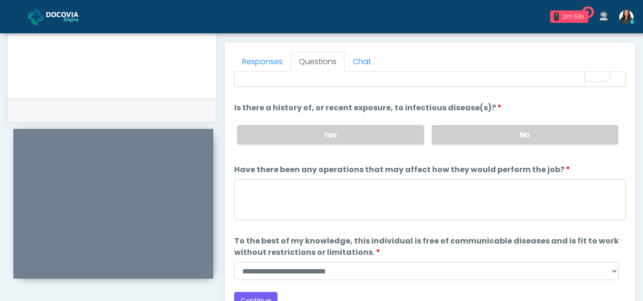
scroll to position [81, 0]
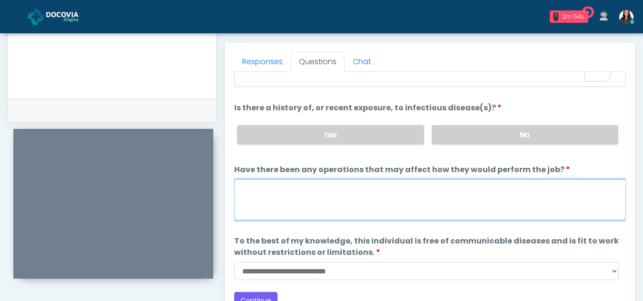
click at [271, 194] on textarea "Have there been any operations that may affect how they would perform the job?" at bounding box center [430, 199] width 392 height 41
type textarea "**"
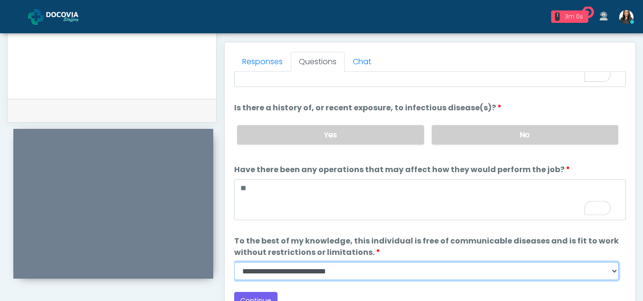
click at [616, 275] on select "**********" at bounding box center [426, 271] width 385 height 18
select select "******"
click at [234, 262] on select "**********" at bounding box center [426, 271] width 385 height 18
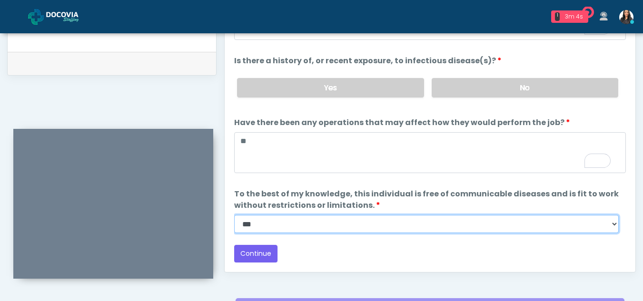
scroll to position [467, 0]
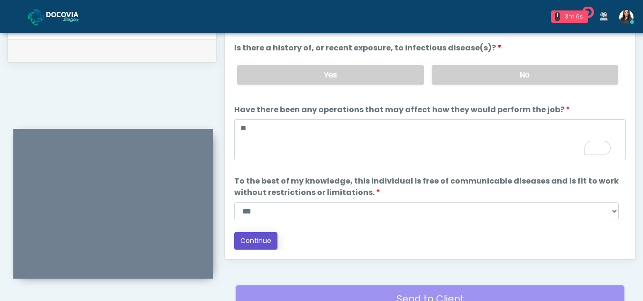
click at [258, 240] on button "Continue" at bounding box center [255, 241] width 43 height 18
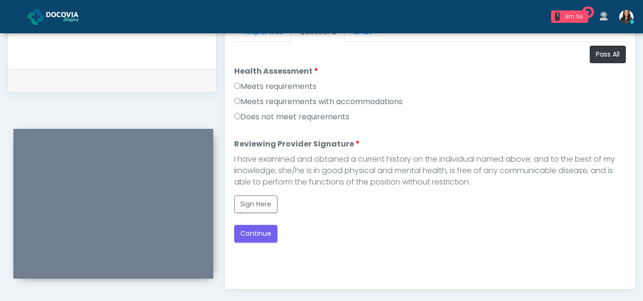
scroll to position [428, 0]
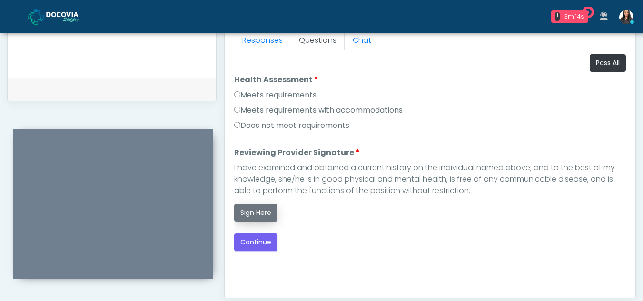
click at [264, 214] on button "Sign Here" at bounding box center [255, 213] width 43 height 18
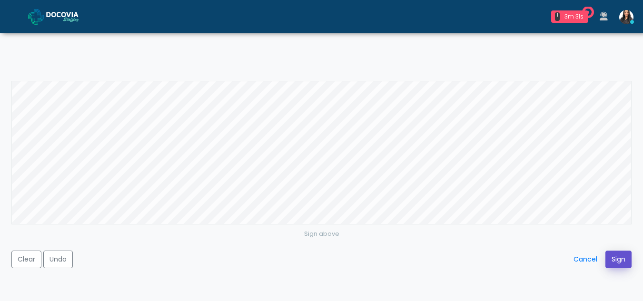
click at [612, 261] on button "Sign" at bounding box center [619, 260] width 26 height 18
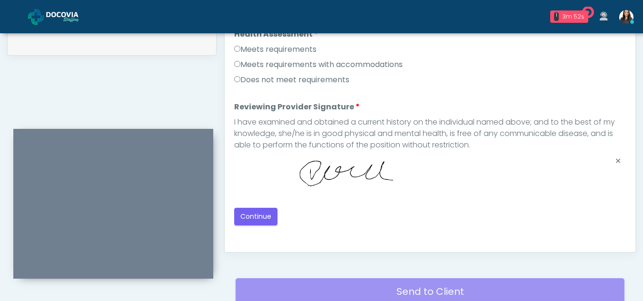
scroll to position [480, 0]
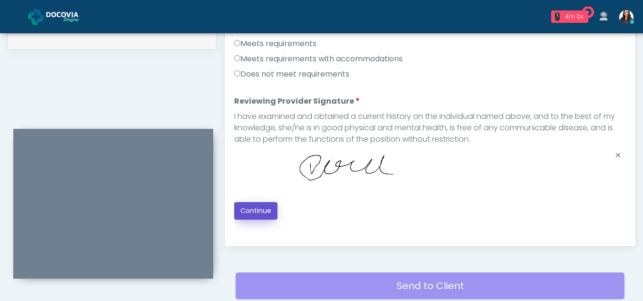
click at [262, 207] on button "Continue" at bounding box center [255, 211] width 43 height 18
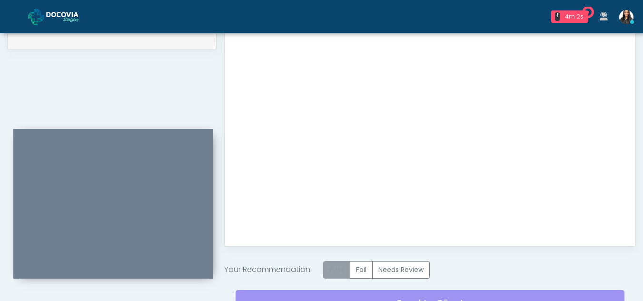
click at [342, 268] on label "Pass" at bounding box center [336, 270] width 27 height 18
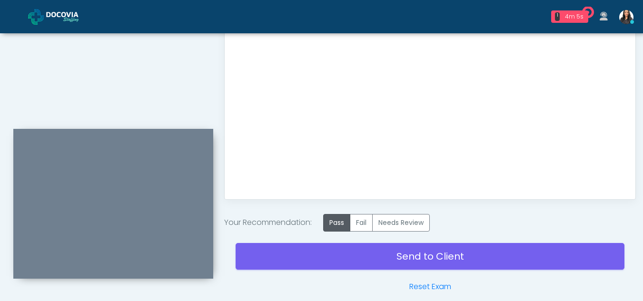
scroll to position [571, 0]
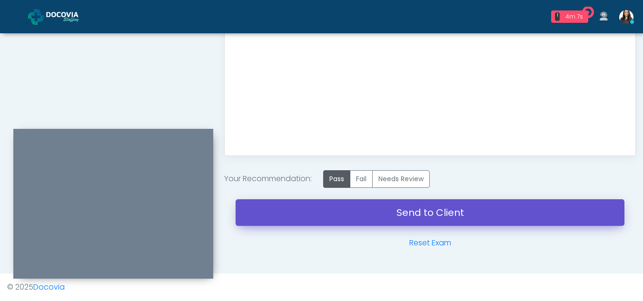
click at [428, 206] on link "Send to Client" at bounding box center [430, 212] width 389 height 27
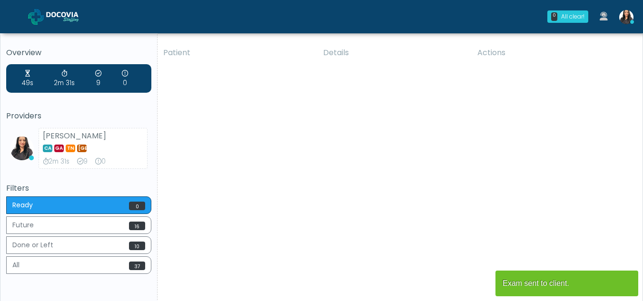
click at [282, 189] on div "Patient Details Actions MLM Houston, Texas 164554 Cross Country Texas TX Comple…" at bounding box center [397, 176] width 478 height 271
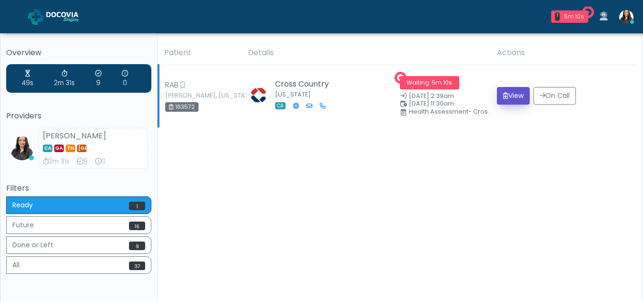
click at [512, 95] on button "View" at bounding box center [513, 96] width 33 height 18
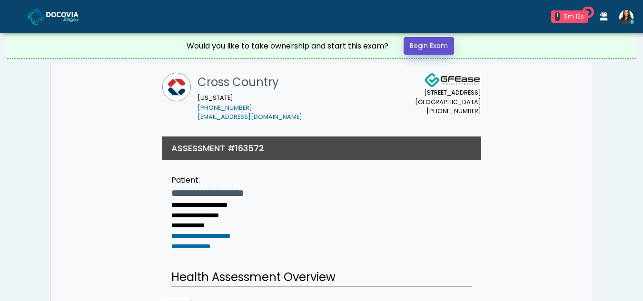
click at [423, 46] on link "Begin Exam" at bounding box center [429, 46] width 50 height 18
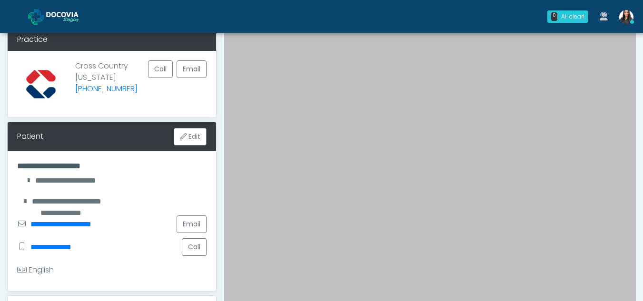
scroll to position [51, 0]
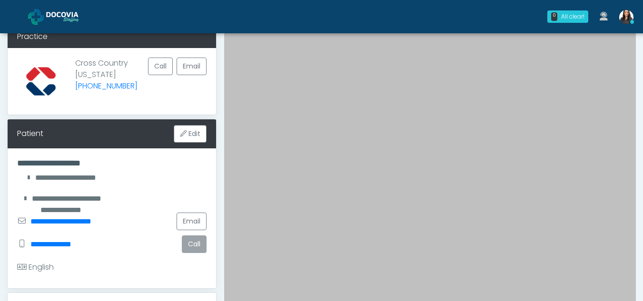
click at [191, 245] on button "Call" at bounding box center [194, 245] width 25 height 18
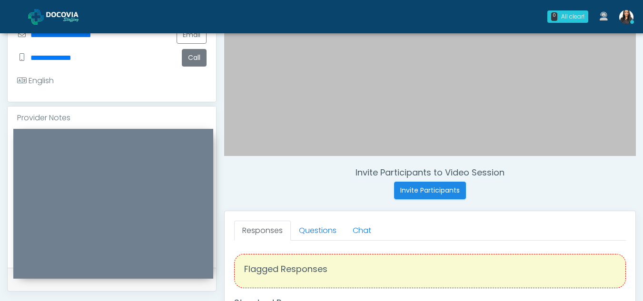
scroll to position [232, 0]
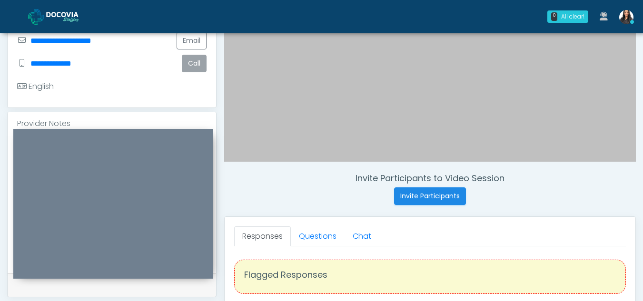
click at [189, 62] on button "Call" at bounding box center [194, 64] width 25 height 18
drag, startPoint x: 649, startPoint y: 99, endPoint x: 643, endPoint y: 61, distance: 38.2
click at [643, 61] on div "**********" at bounding box center [321, 197] width 643 height 793
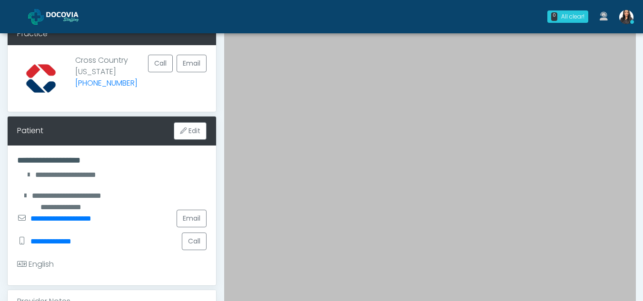
scroll to position [0, 0]
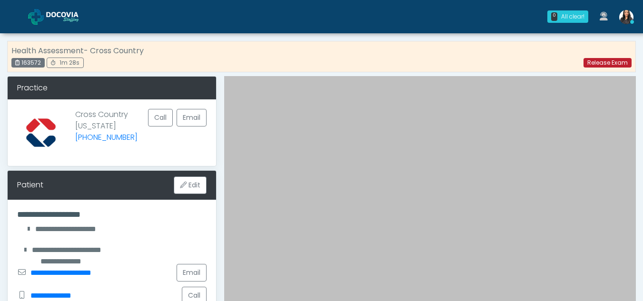
click at [623, 60] on link "Release Exam" at bounding box center [608, 63] width 48 height 10
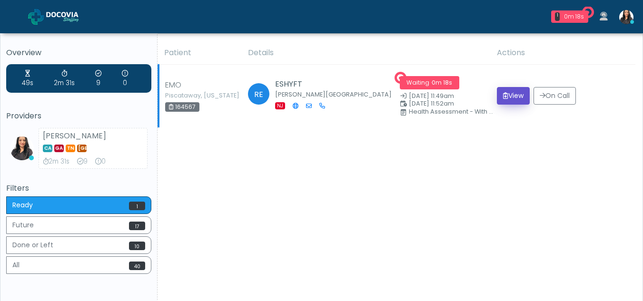
click at [516, 99] on button "View" at bounding box center [513, 96] width 33 height 18
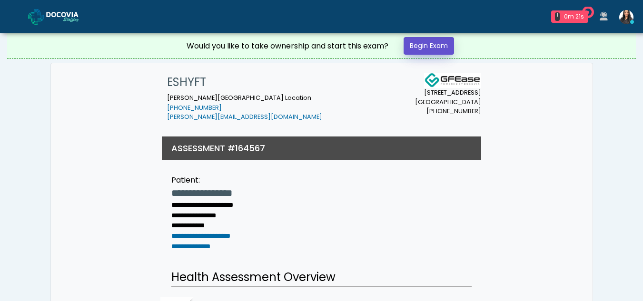
click at [420, 42] on link "Begin Exam" at bounding box center [429, 46] width 50 height 18
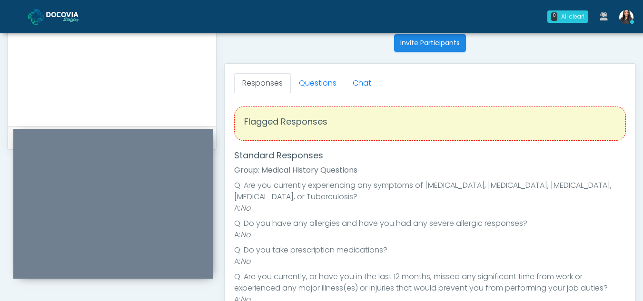
scroll to position [367, 0]
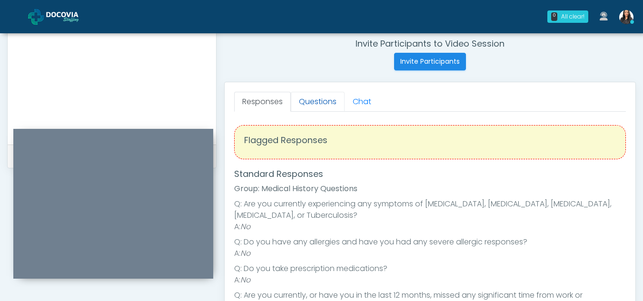
click at [311, 98] on link "Questions" at bounding box center [318, 102] width 54 height 20
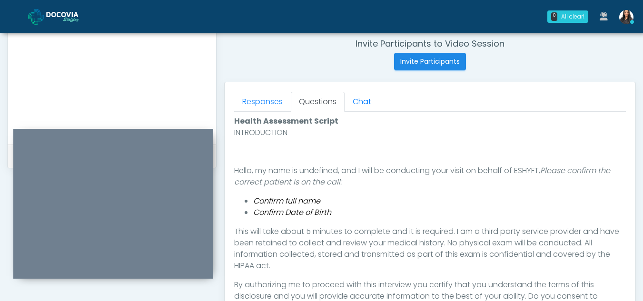
scroll to position [516, 0]
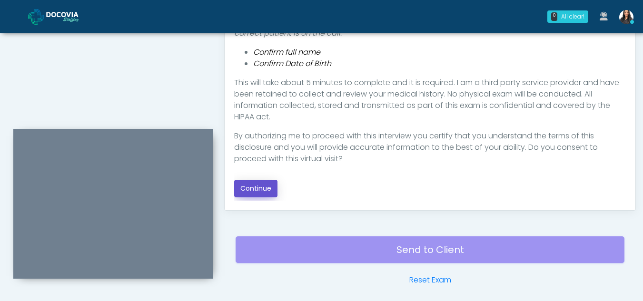
click at [250, 188] on button "Continue" at bounding box center [255, 189] width 43 height 18
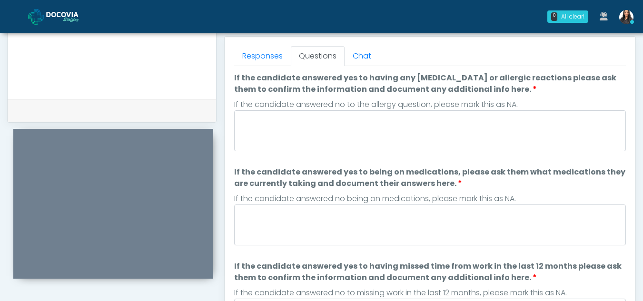
scroll to position [410, 0]
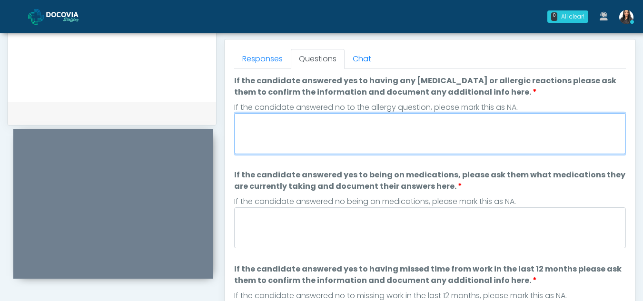
click at [325, 130] on textarea "If the candidate answered yes to having any allergies or allergic reactions ple…" at bounding box center [430, 133] width 392 height 41
type textarea "**"
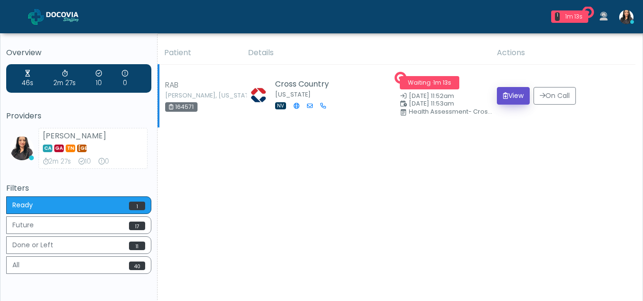
click at [509, 97] on button "View" at bounding box center [513, 96] width 33 height 18
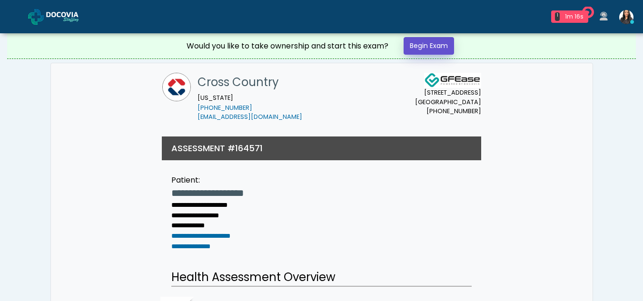
click at [440, 47] on link "Begin Exam" at bounding box center [429, 46] width 50 height 18
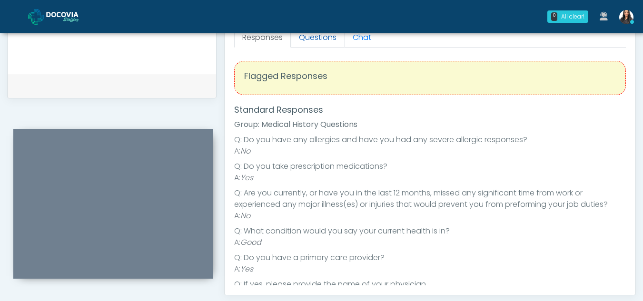
click at [323, 36] on link "Questions" at bounding box center [318, 38] width 54 height 20
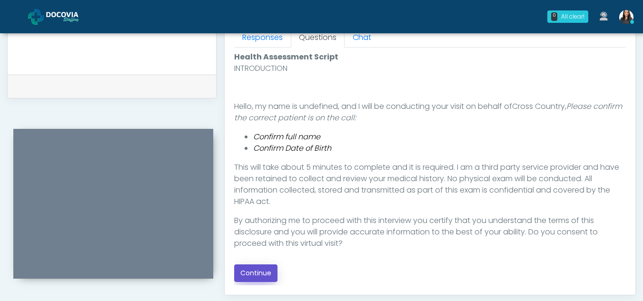
click at [260, 274] on button "Continue" at bounding box center [255, 274] width 43 height 18
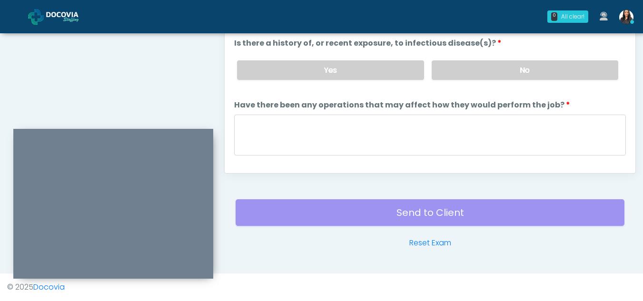
scroll to position [390, 0]
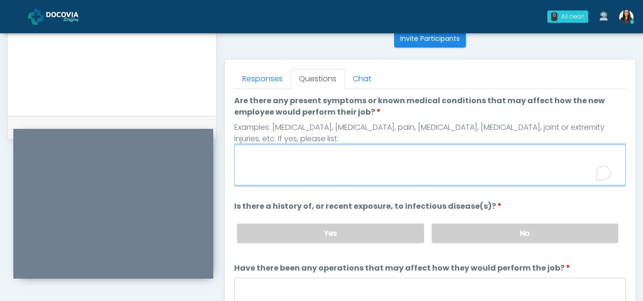
click at [295, 168] on textarea "Are there any present symptoms or known medical conditions that may affect how …" at bounding box center [430, 165] width 392 height 41
type textarea "**"
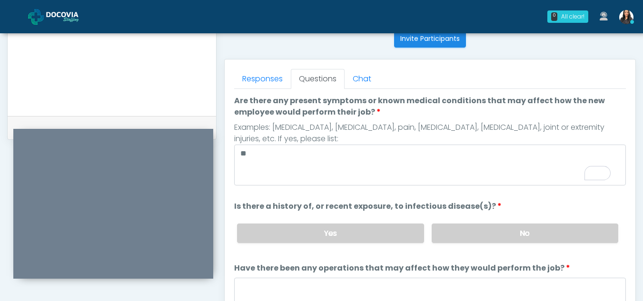
click at [501, 245] on div "Yes No" at bounding box center [427, 233] width 397 height 35
click at [500, 238] on label "No" at bounding box center [525, 234] width 187 height 20
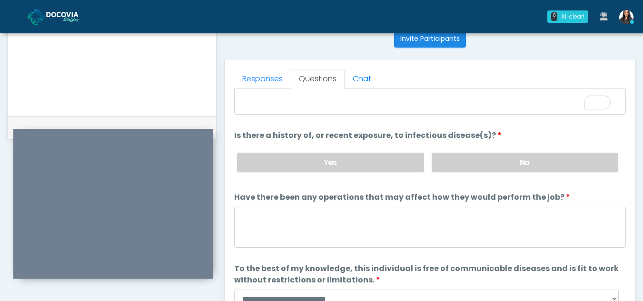
scroll to position [81, 0]
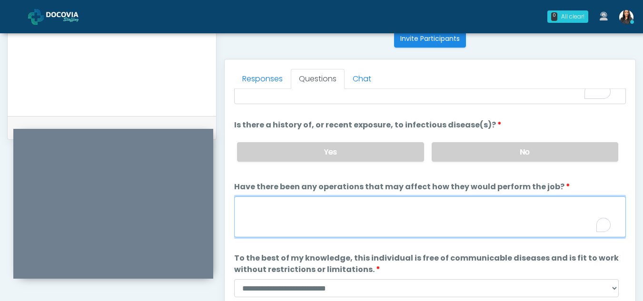
click at [292, 218] on textarea "Have there been any operations that may affect how they would perform the job?" at bounding box center [430, 217] width 392 height 41
type textarea "**"
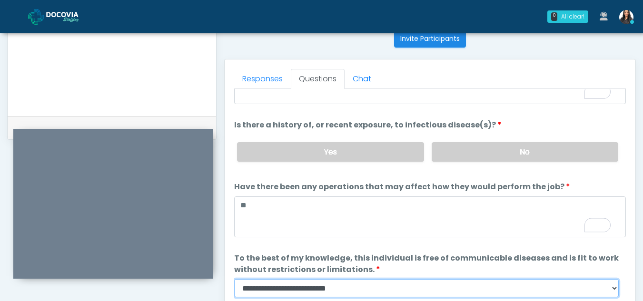
click at [616, 289] on select "**********" at bounding box center [426, 288] width 385 height 18
select select "******"
click at [234, 279] on select "**********" at bounding box center [426, 288] width 385 height 18
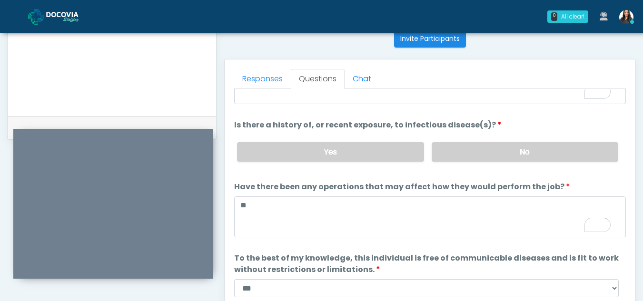
scroll to position [0, 0]
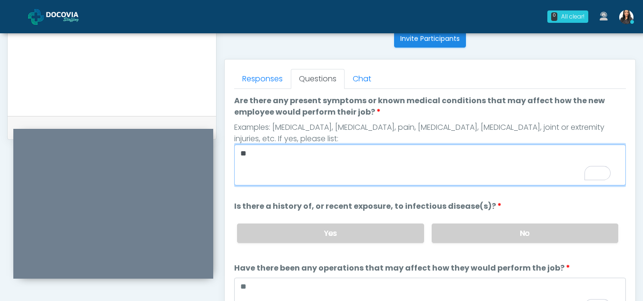
click at [281, 153] on textarea "**" at bounding box center [430, 165] width 392 height 41
type textarea "*"
click at [340, 153] on textarea "**********" at bounding box center [430, 165] width 392 height 41
type textarea "**********"
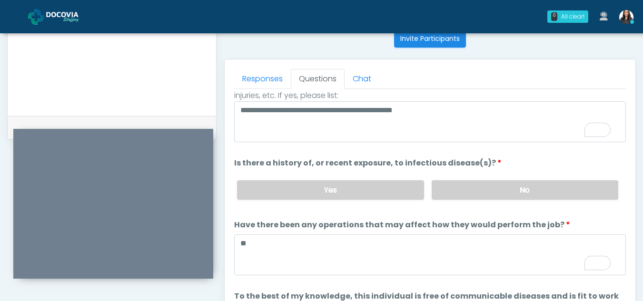
scroll to position [81, 0]
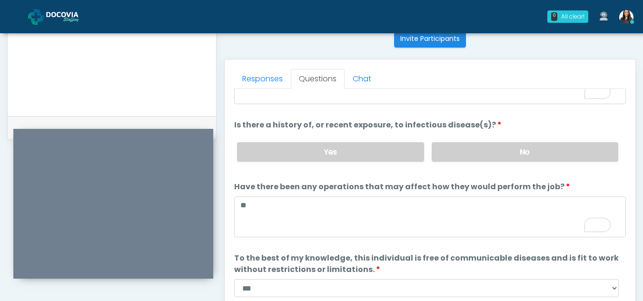
click at [631, 236] on div "Responses Questions Chat Health Assessment Script INTRODUCTION Hello, my name i…" at bounding box center [430, 198] width 411 height 277
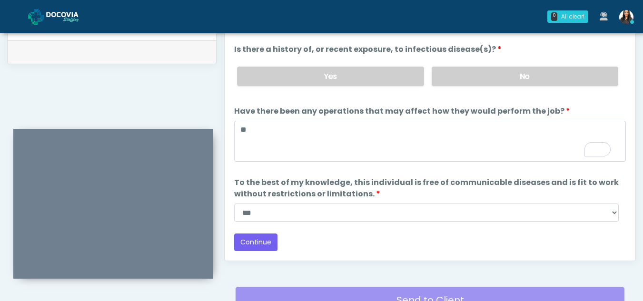
scroll to position [467, 0]
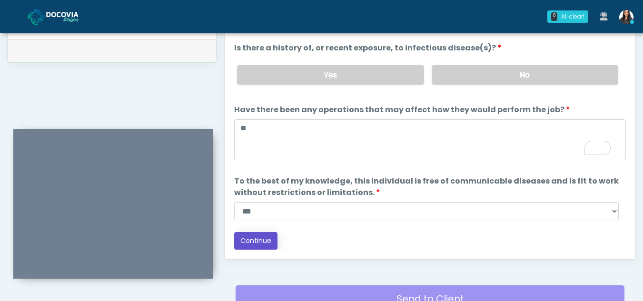
click at [260, 239] on button "Continue" at bounding box center [255, 241] width 43 height 18
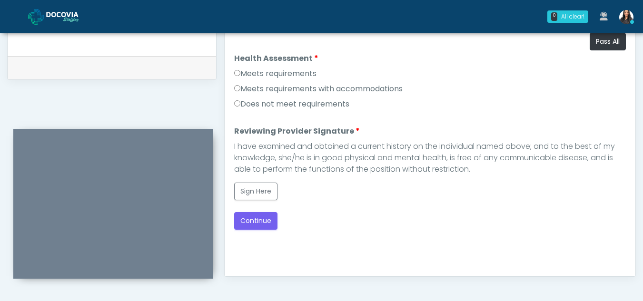
scroll to position [444, 0]
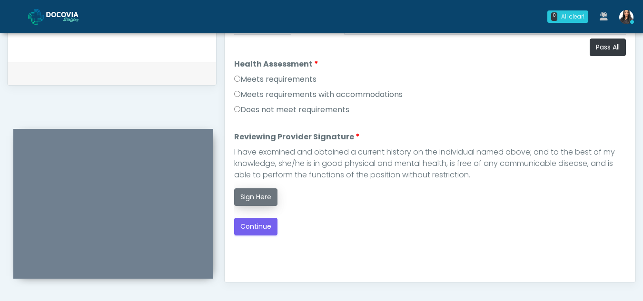
click at [259, 201] on button "Sign Here" at bounding box center [255, 198] width 43 height 18
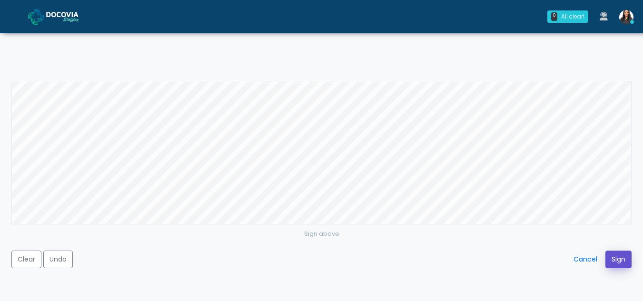
click at [618, 262] on button "Sign" at bounding box center [619, 260] width 26 height 18
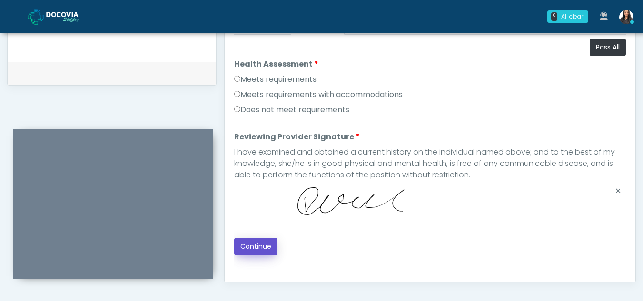
click at [255, 244] on button "Continue" at bounding box center [255, 247] width 43 height 18
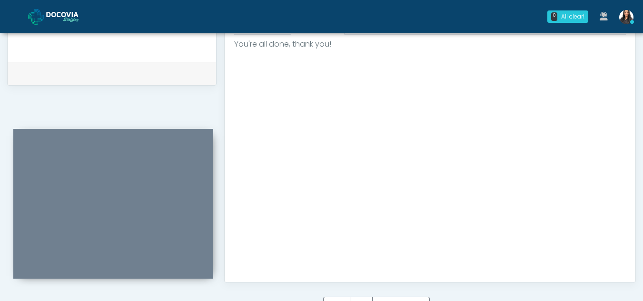
scroll to position [571, 0]
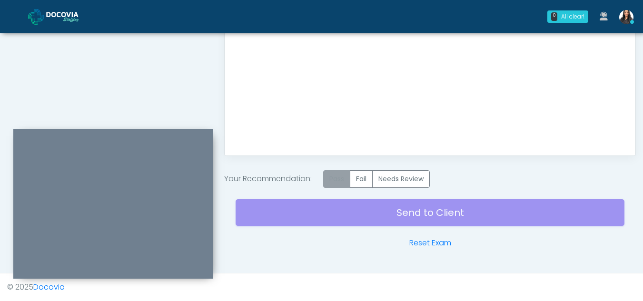
click at [338, 176] on label "Pass" at bounding box center [336, 179] width 27 height 18
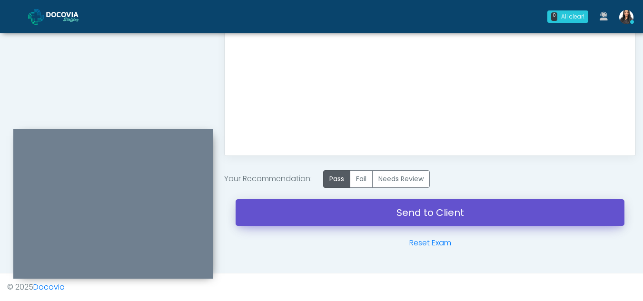
click at [411, 208] on link "Send to Client" at bounding box center [430, 212] width 389 height 27
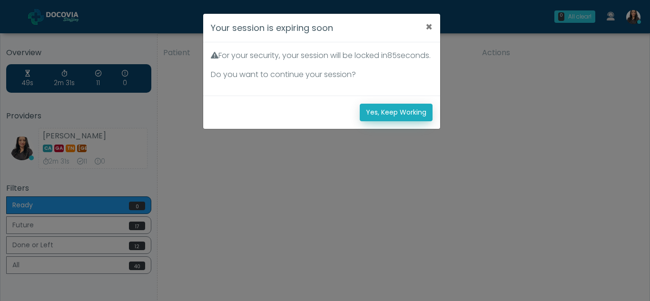
click at [420, 119] on button "Yes, Keep Working" at bounding box center [396, 113] width 73 height 18
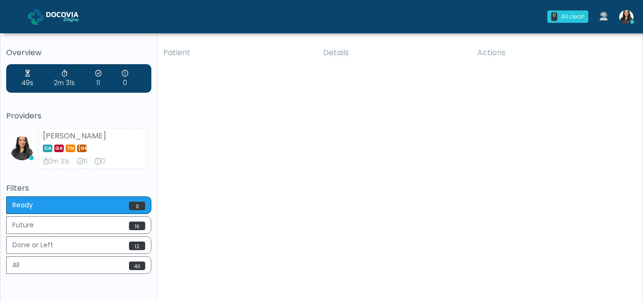
click at [512, 245] on div "Patient Details Actions RAB Crockett, California 164571 Cross Country Nevada NV…" at bounding box center [397, 176] width 478 height 271
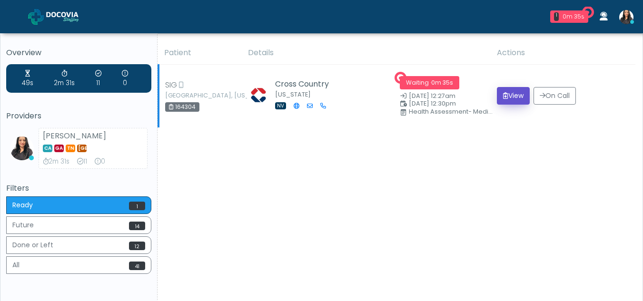
click at [510, 92] on button "View" at bounding box center [513, 96] width 33 height 18
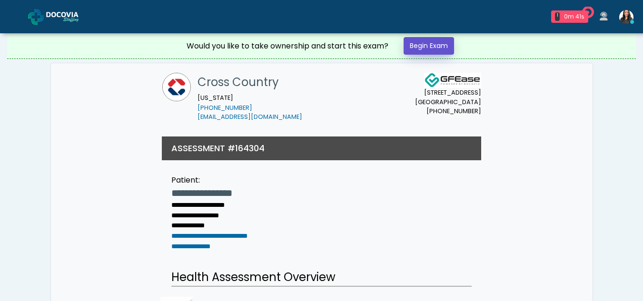
click at [429, 45] on link "Begin Exam" at bounding box center [429, 46] width 50 height 18
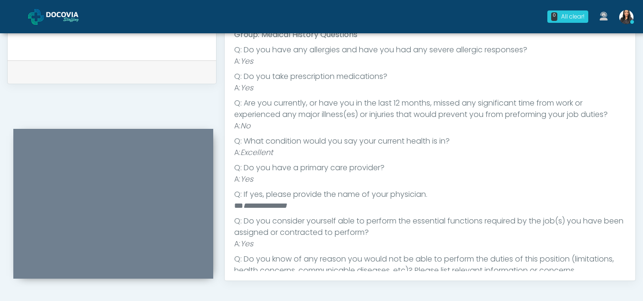
scroll to position [100, 0]
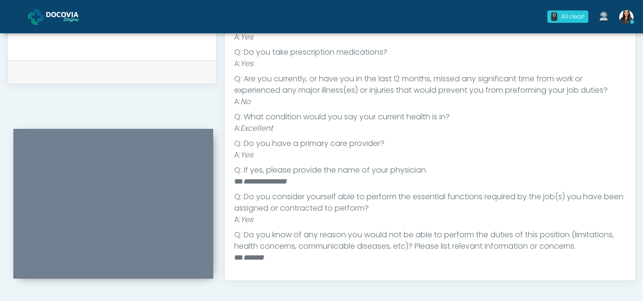
drag, startPoint x: 640, startPoint y: 242, endPoint x: 641, endPoint y: 131, distance: 111.4
drag, startPoint x: 641, startPoint y: 131, endPoint x: 457, endPoint y: 152, distance: 184.9
click at [457, 152] on li "A: Yes" at bounding box center [430, 154] width 392 height 11
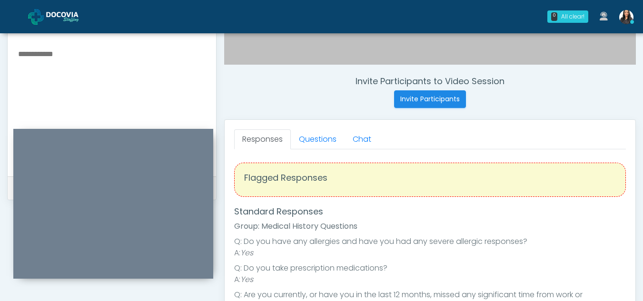
scroll to position [324, 0]
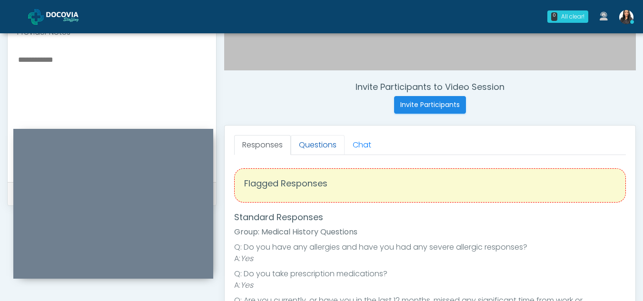
click at [315, 141] on link "Questions" at bounding box center [318, 145] width 54 height 20
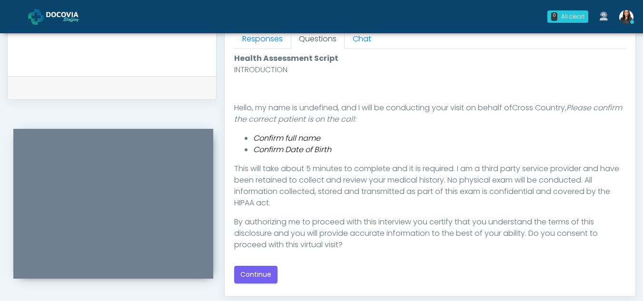
scroll to position [457, 0]
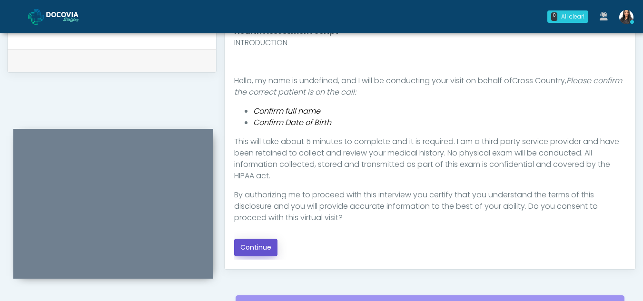
click at [258, 244] on button "Continue" at bounding box center [255, 248] width 43 height 18
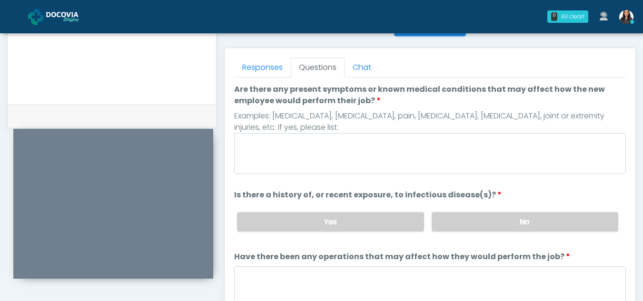
scroll to position [357, 0]
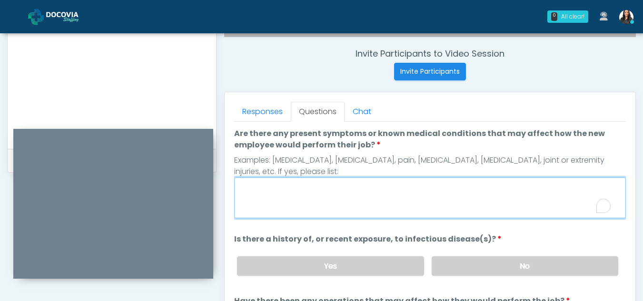
click at [321, 205] on textarea "Are there any present symptoms or known medical conditions that may affect how …" at bounding box center [430, 198] width 392 height 41
type textarea "**"
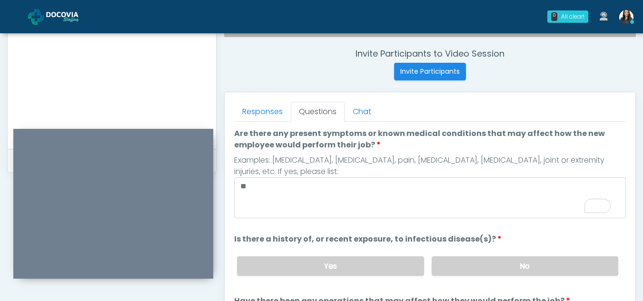
click at [571, 277] on div "Yes No" at bounding box center [427, 266] width 397 height 35
click at [553, 261] on label "No" at bounding box center [525, 267] width 187 height 20
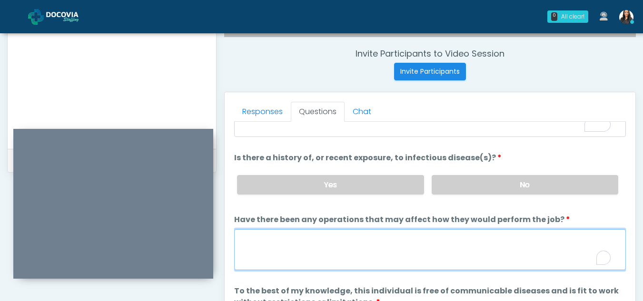
click at [268, 259] on textarea "Have there been any operations that may affect how they would perform the job?" at bounding box center [430, 249] width 392 height 41
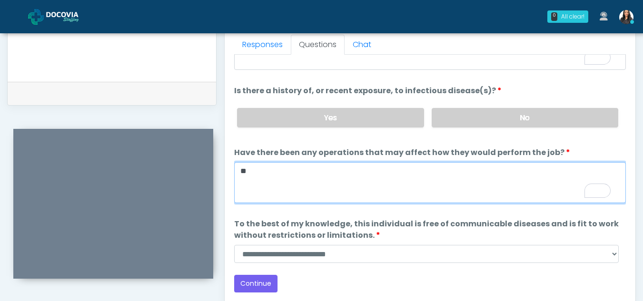
type textarea "**"
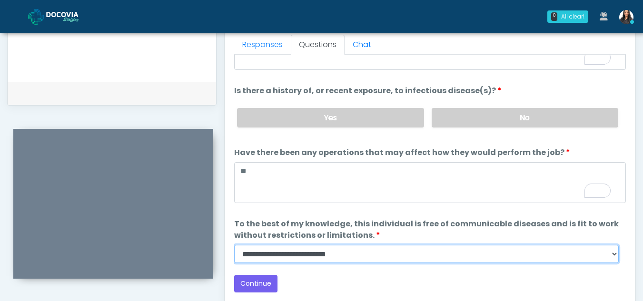
click at [614, 258] on select "**********" at bounding box center [426, 254] width 385 height 18
select select "******"
click at [234, 245] on select "**********" at bounding box center [426, 254] width 385 height 18
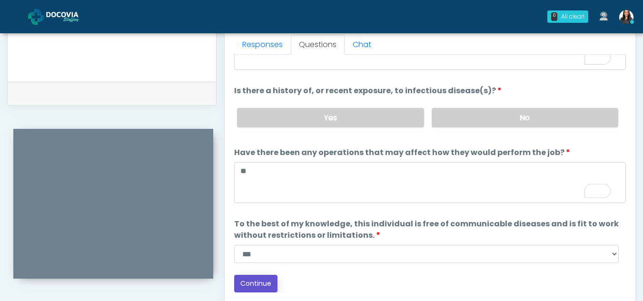
click at [261, 283] on button "Continue" at bounding box center [255, 284] width 43 height 18
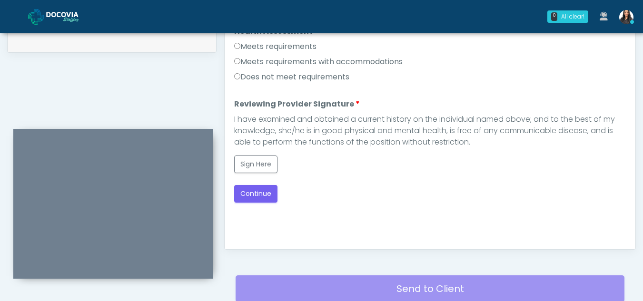
scroll to position [427, 0]
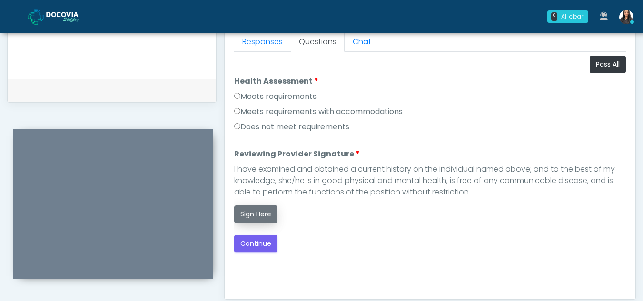
click at [268, 214] on button "Sign Here" at bounding box center [255, 215] width 43 height 18
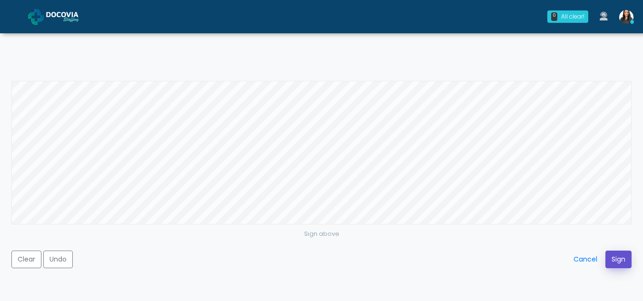
click at [621, 260] on button "Sign" at bounding box center [619, 260] width 26 height 18
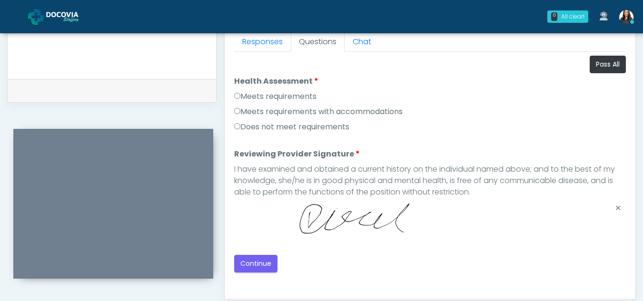
scroll to position [451, 0]
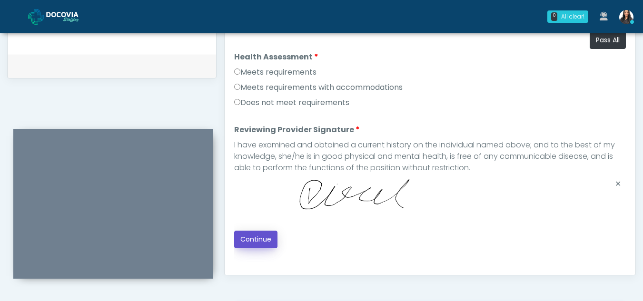
click at [253, 240] on button "Continue" at bounding box center [255, 240] width 43 height 18
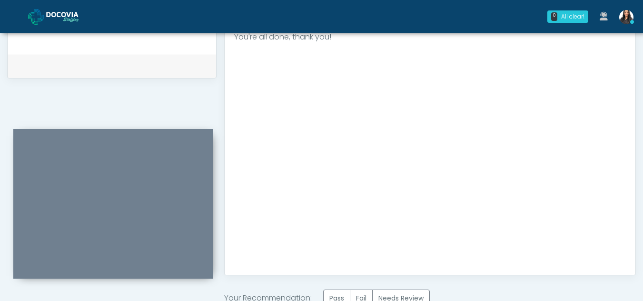
scroll to position [571, 0]
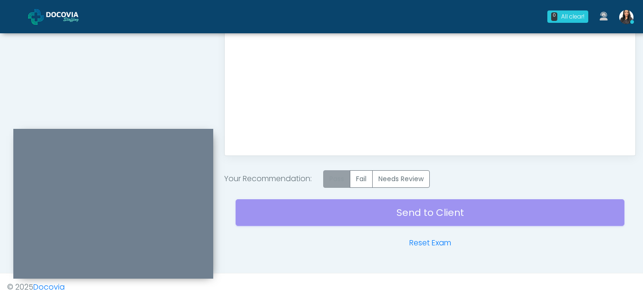
click at [349, 186] on label "Pass" at bounding box center [336, 179] width 27 height 18
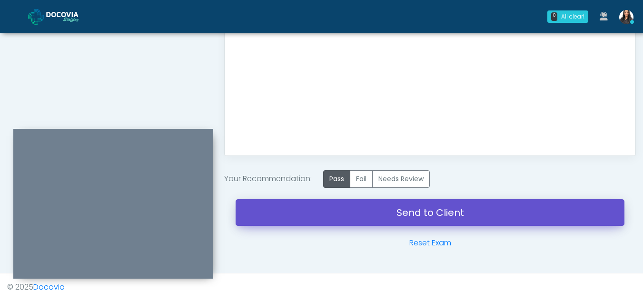
click at [434, 209] on link "Send to Client" at bounding box center [430, 212] width 389 height 27
